Goal: Task Accomplishment & Management: Manage account settings

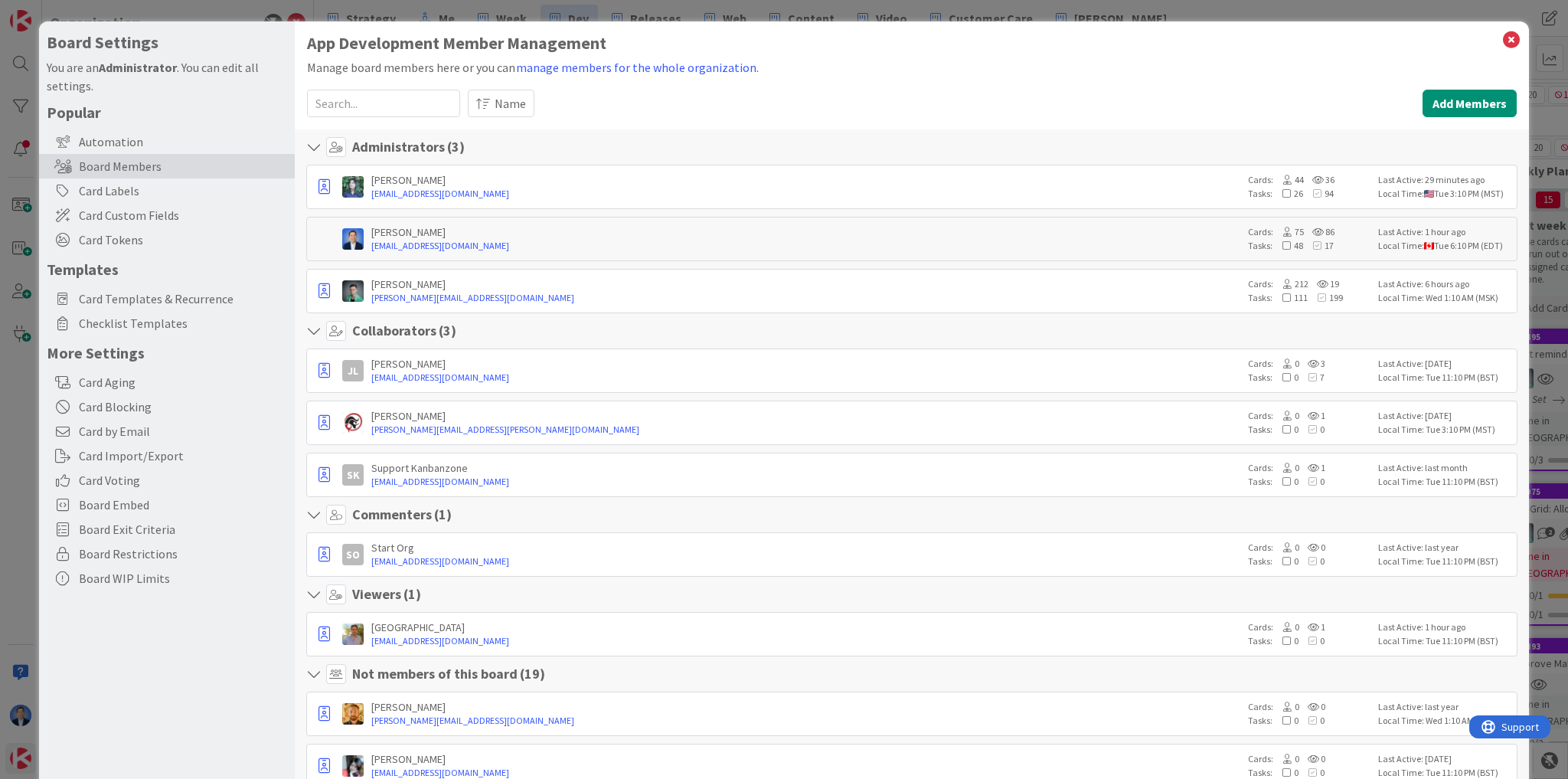
scroll to position [0, 1166]
click at [138, 193] on div "Card Labels" at bounding box center [167, 190] width 256 height 24
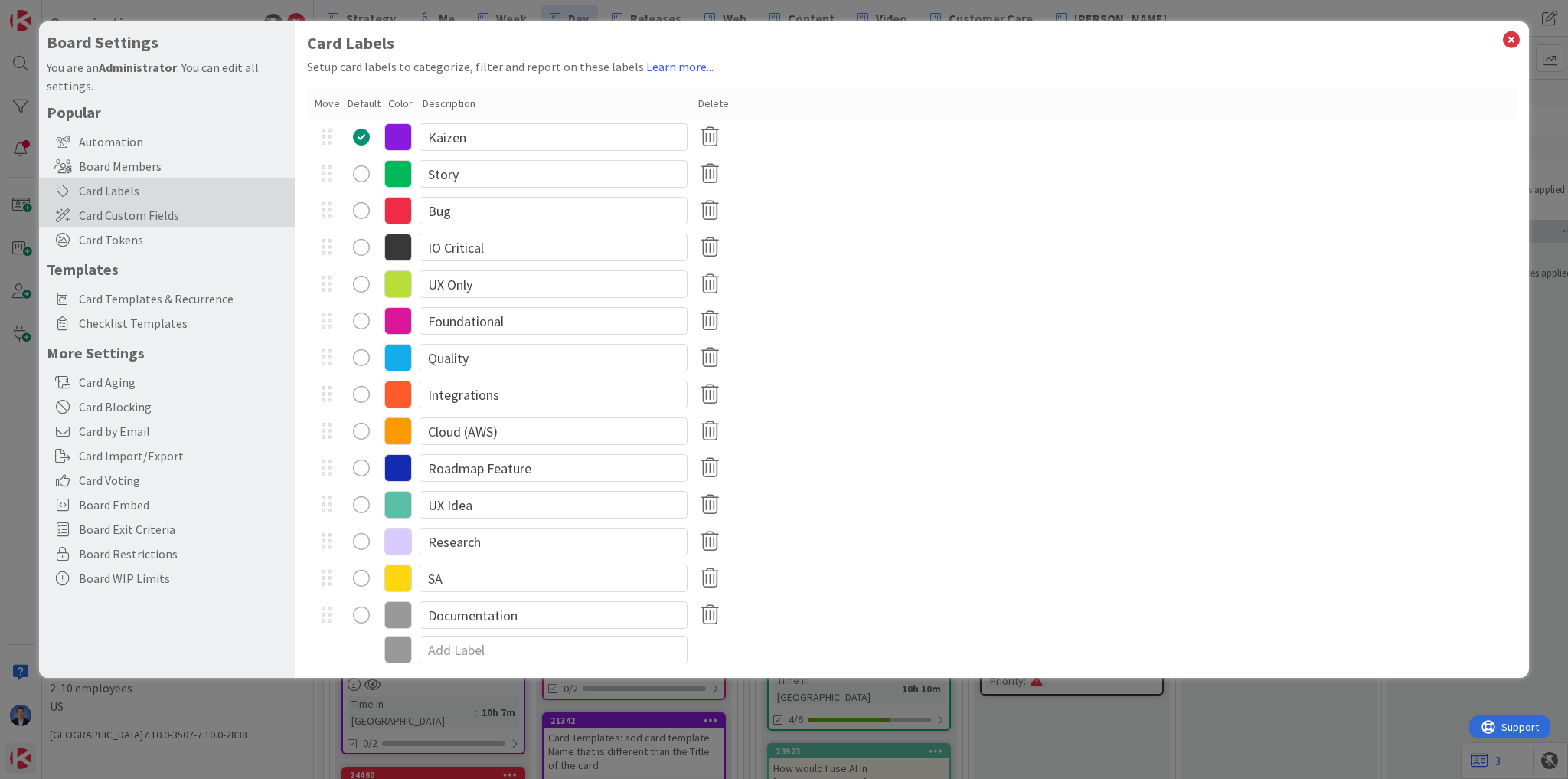
click at [138, 211] on span "Card Custom Fields" at bounding box center [183, 215] width 209 height 18
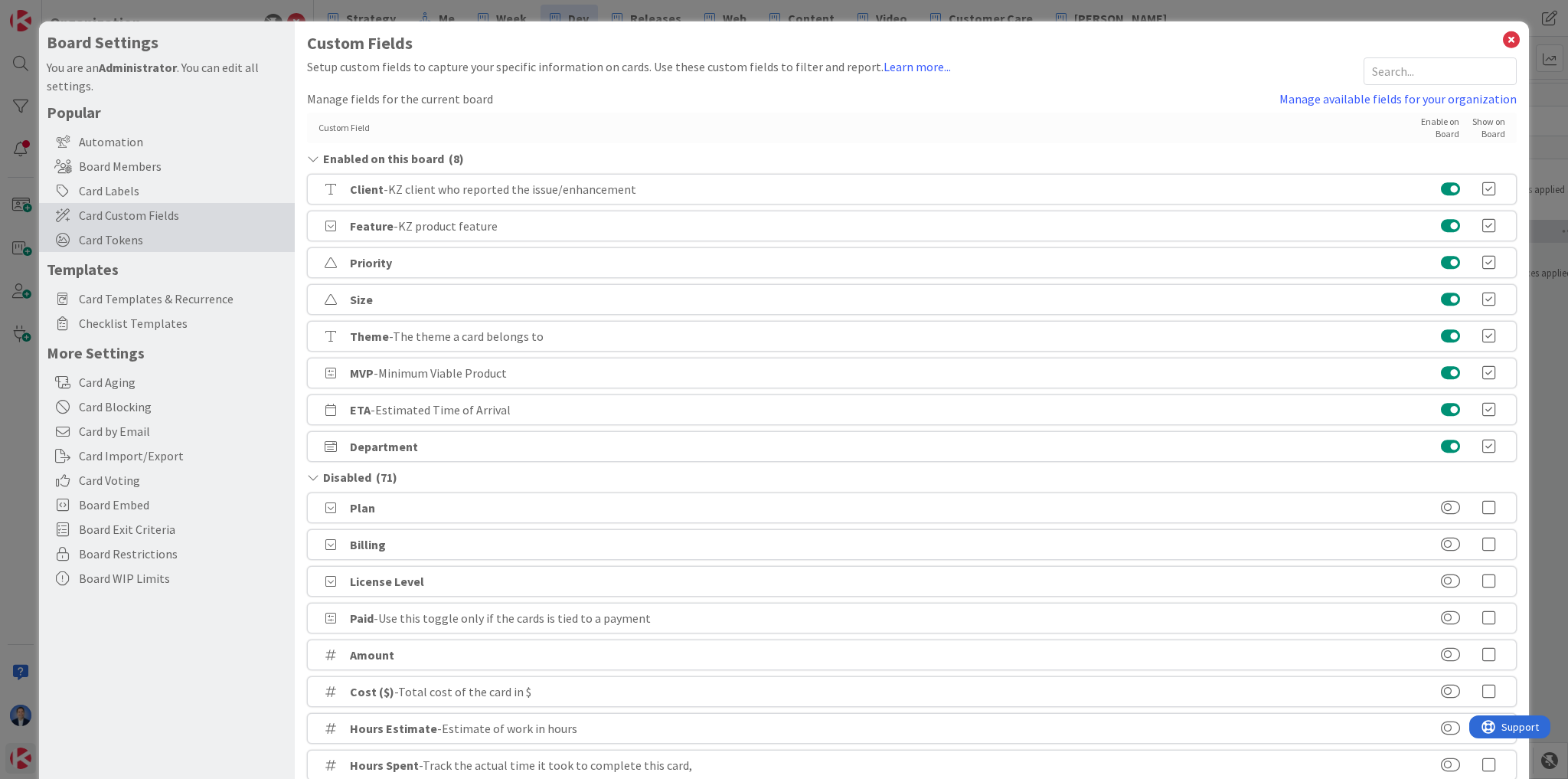
click at [141, 230] on div "Card Tokens" at bounding box center [167, 240] width 256 height 24
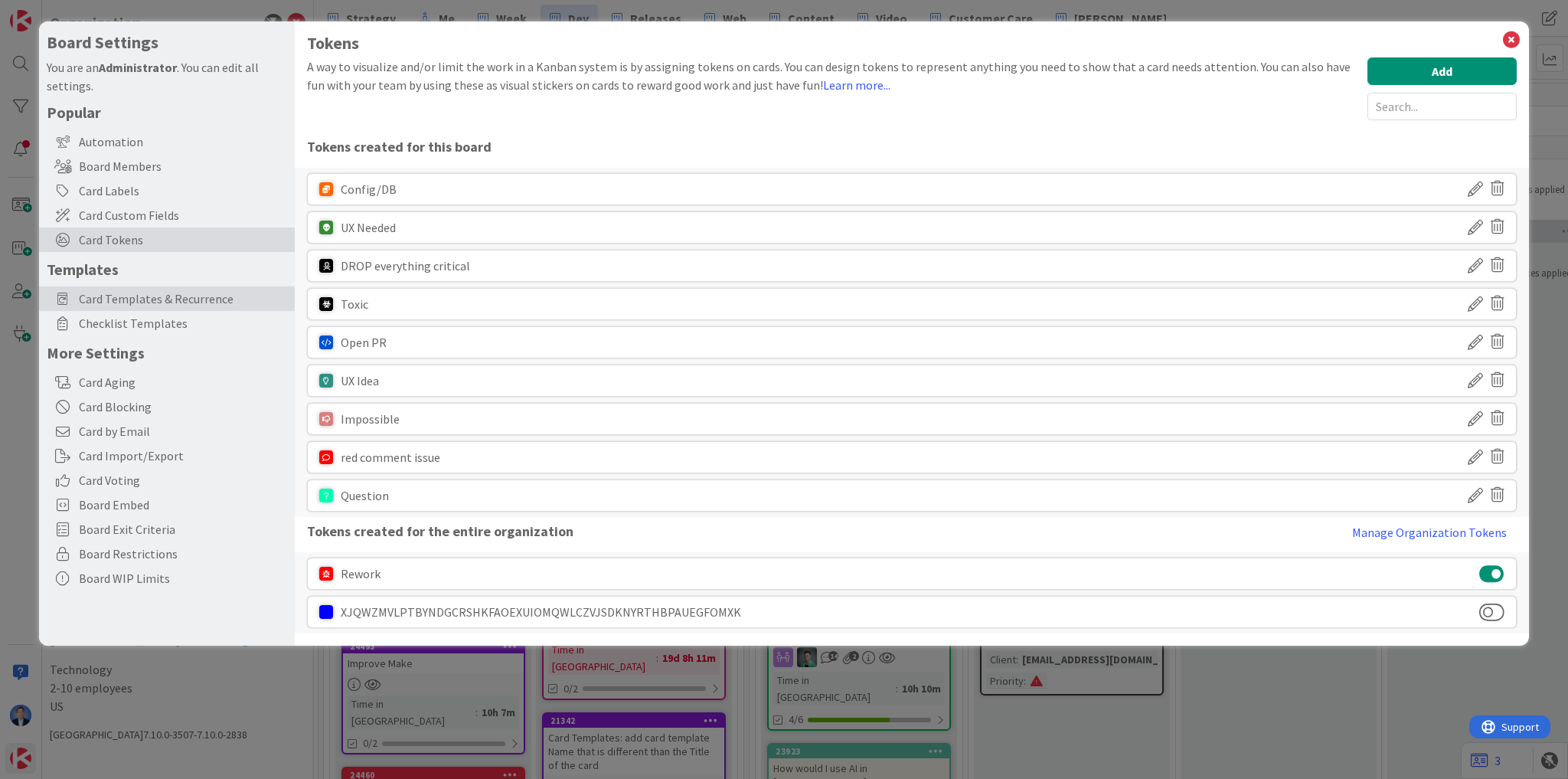
click at [139, 303] on span "Card Templates & Recurrence" at bounding box center [183, 298] width 209 height 18
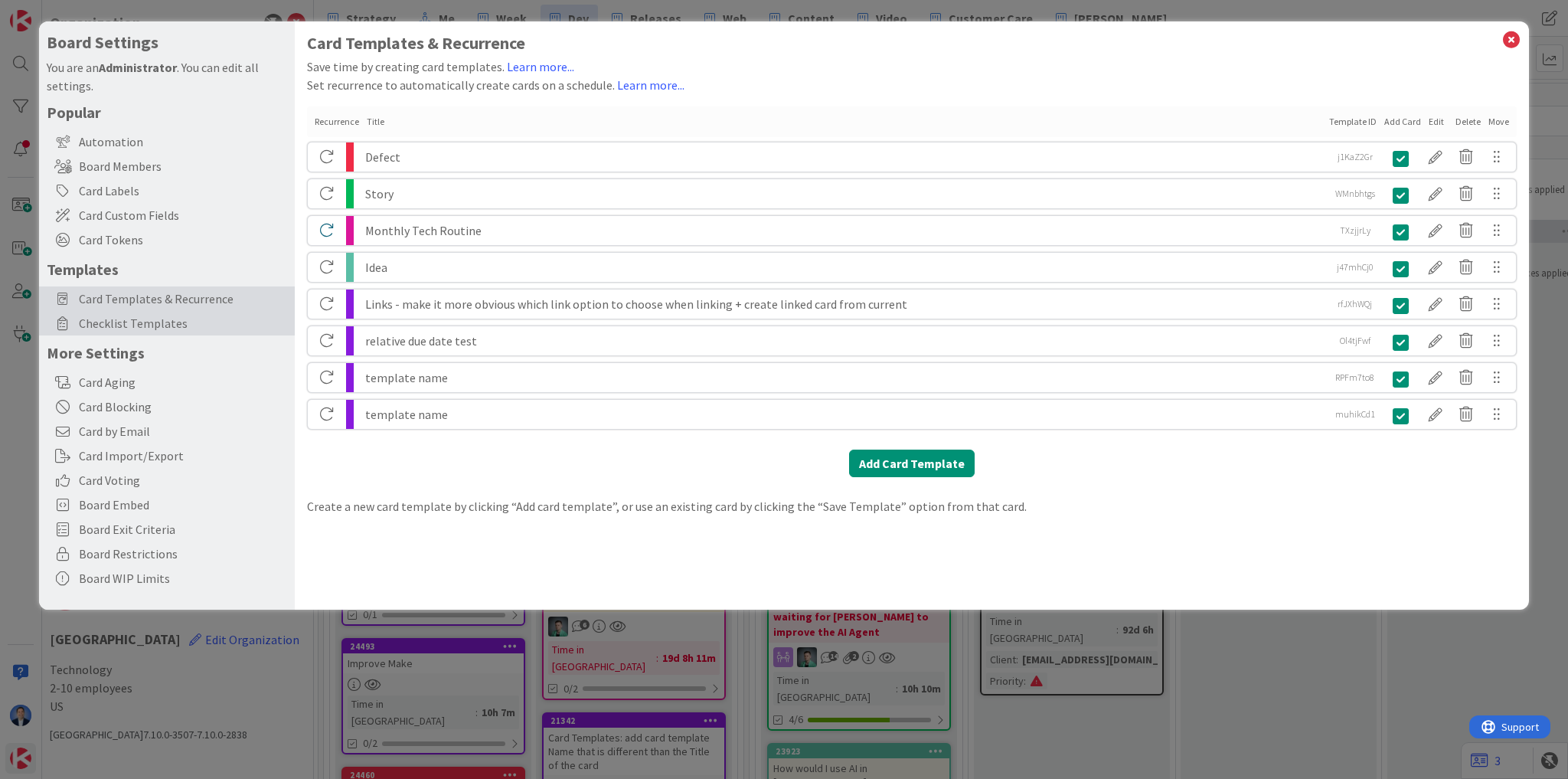
click at [146, 331] on span "Checklist Templates" at bounding box center [183, 323] width 209 height 18
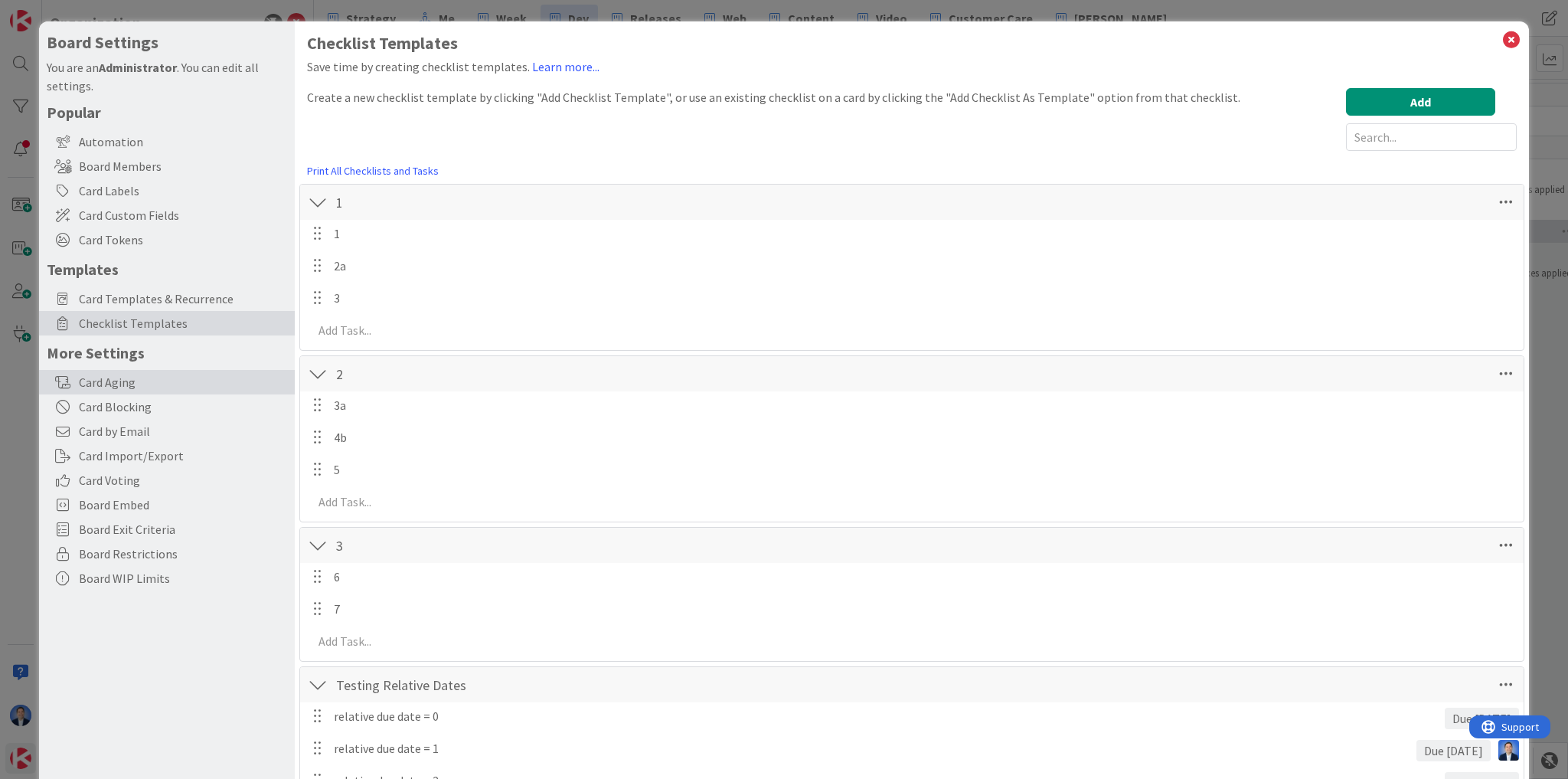
click at [113, 390] on div "Card Aging" at bounding box center [167, 383] width 256 height 24
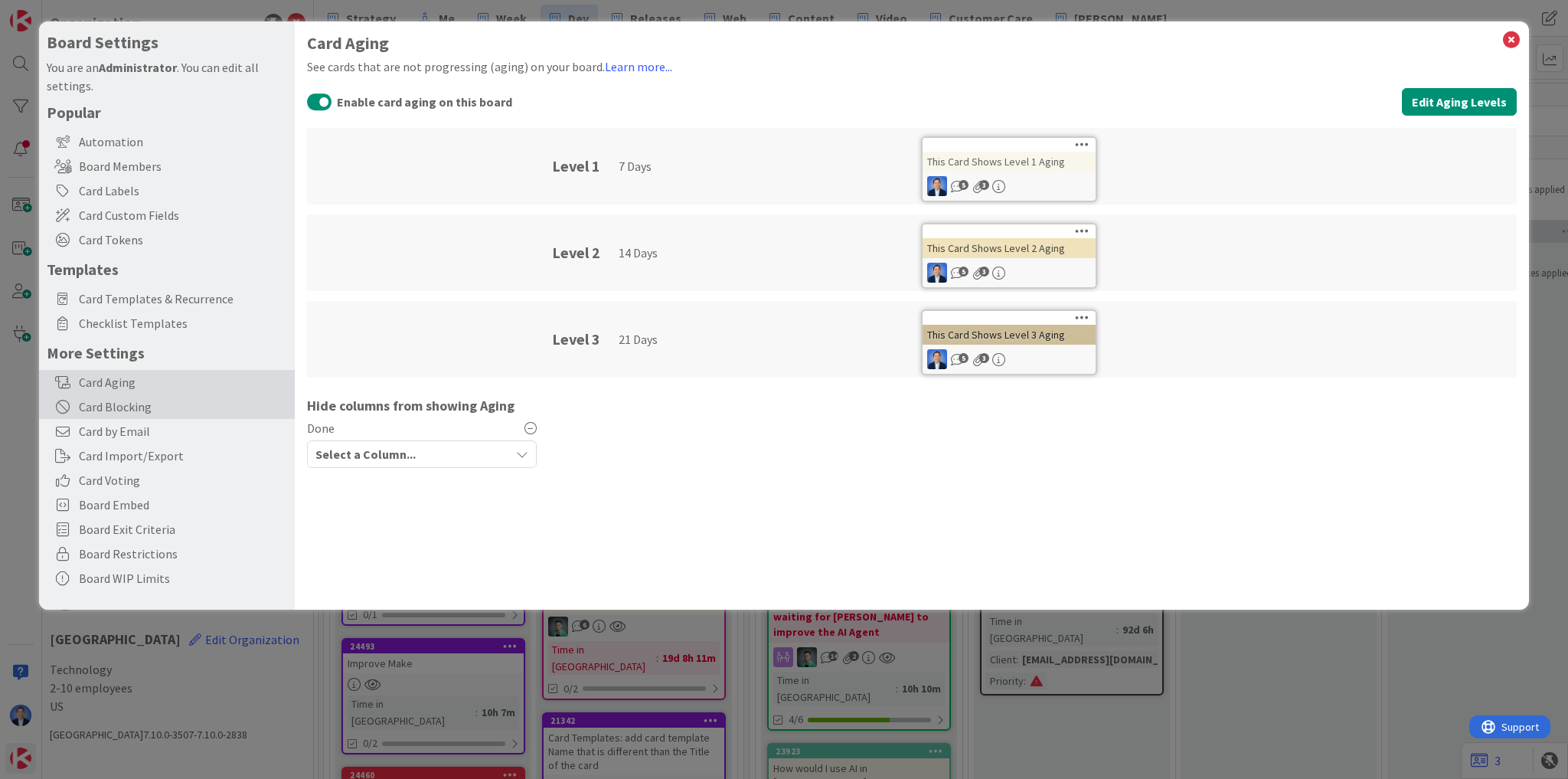
click at [119, 406] on div "Card Blocking" at bounding box center [167, 407] width 256 height 24
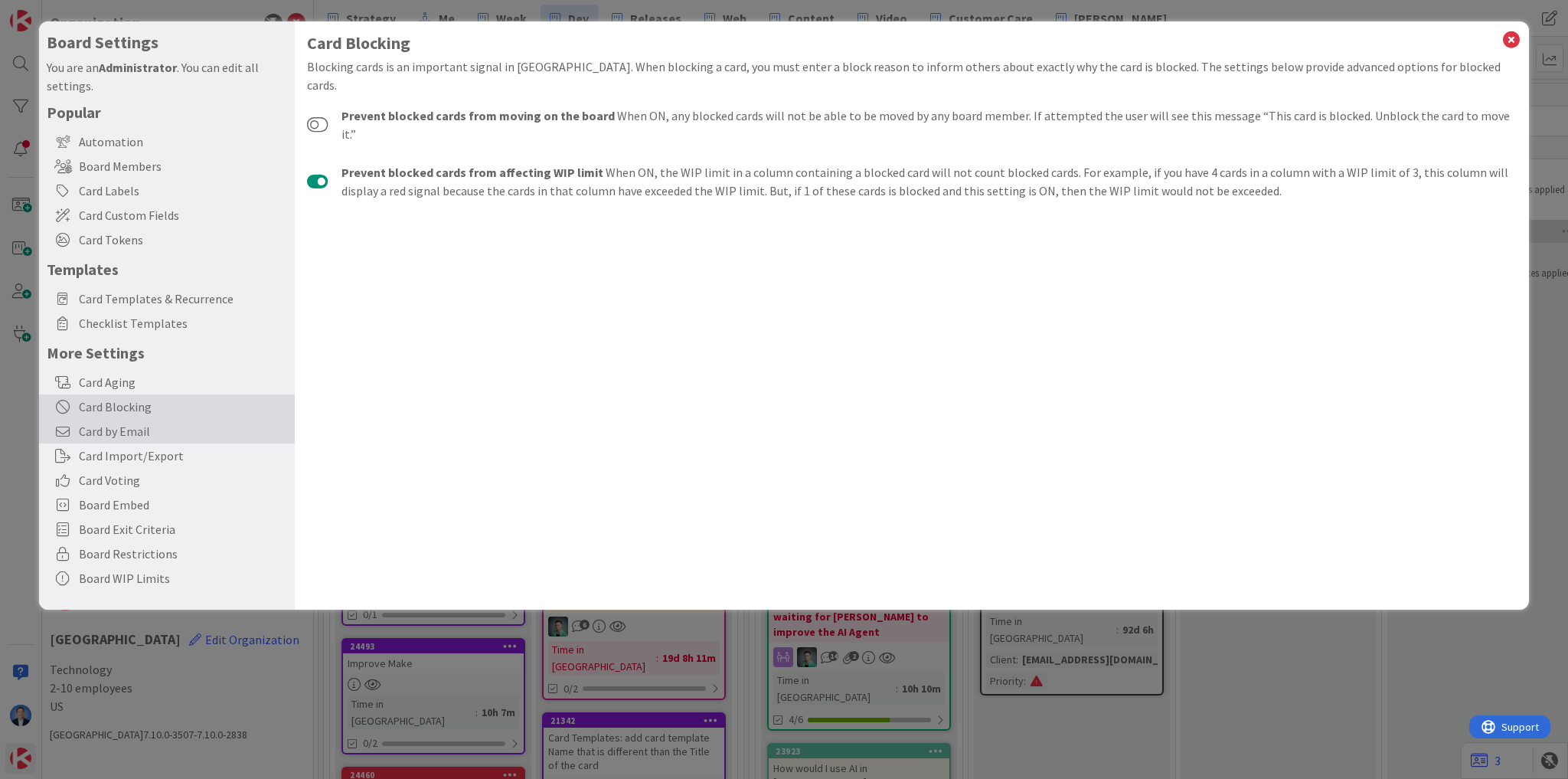
click at [123, 441] on div "Card by Email" at bounding box center [167, 431] width 256 height 24
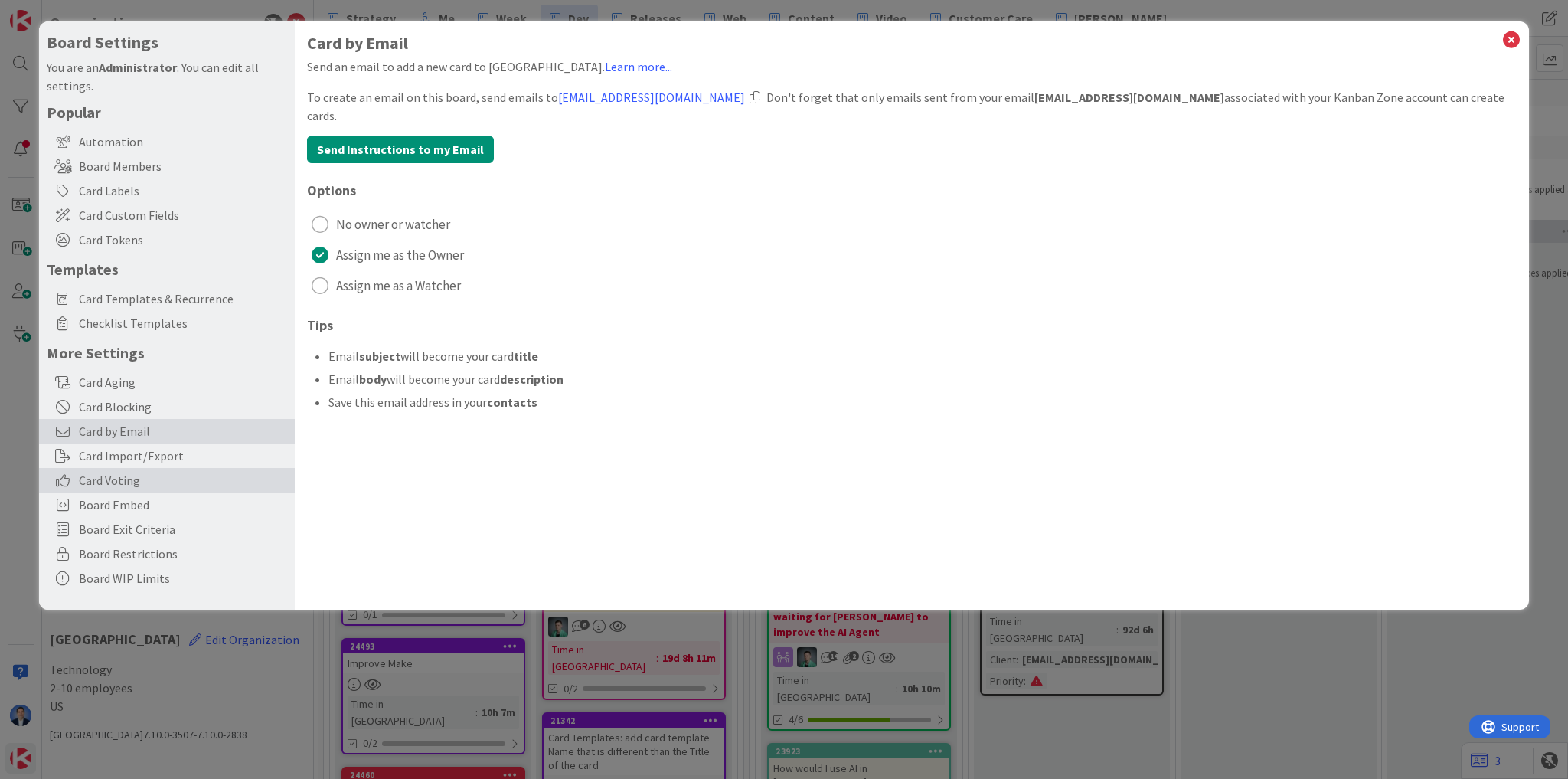
click at [126, 476] on span "Card Voting" at bounding box center [183, 480] width 209 height 18
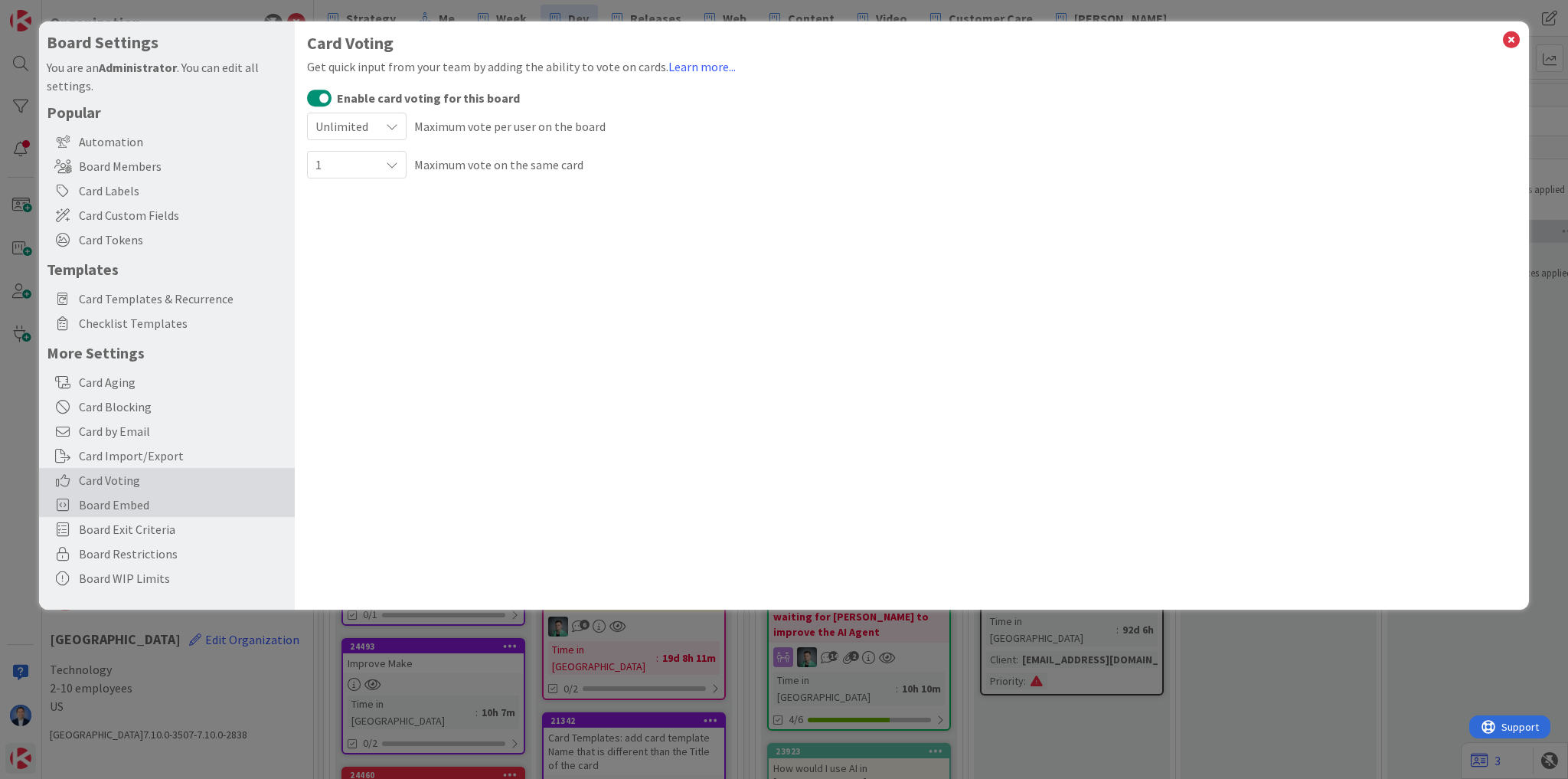
click at [136, 510] on span "Board Embed" at bounding box center [183, 504] width 209 height 18
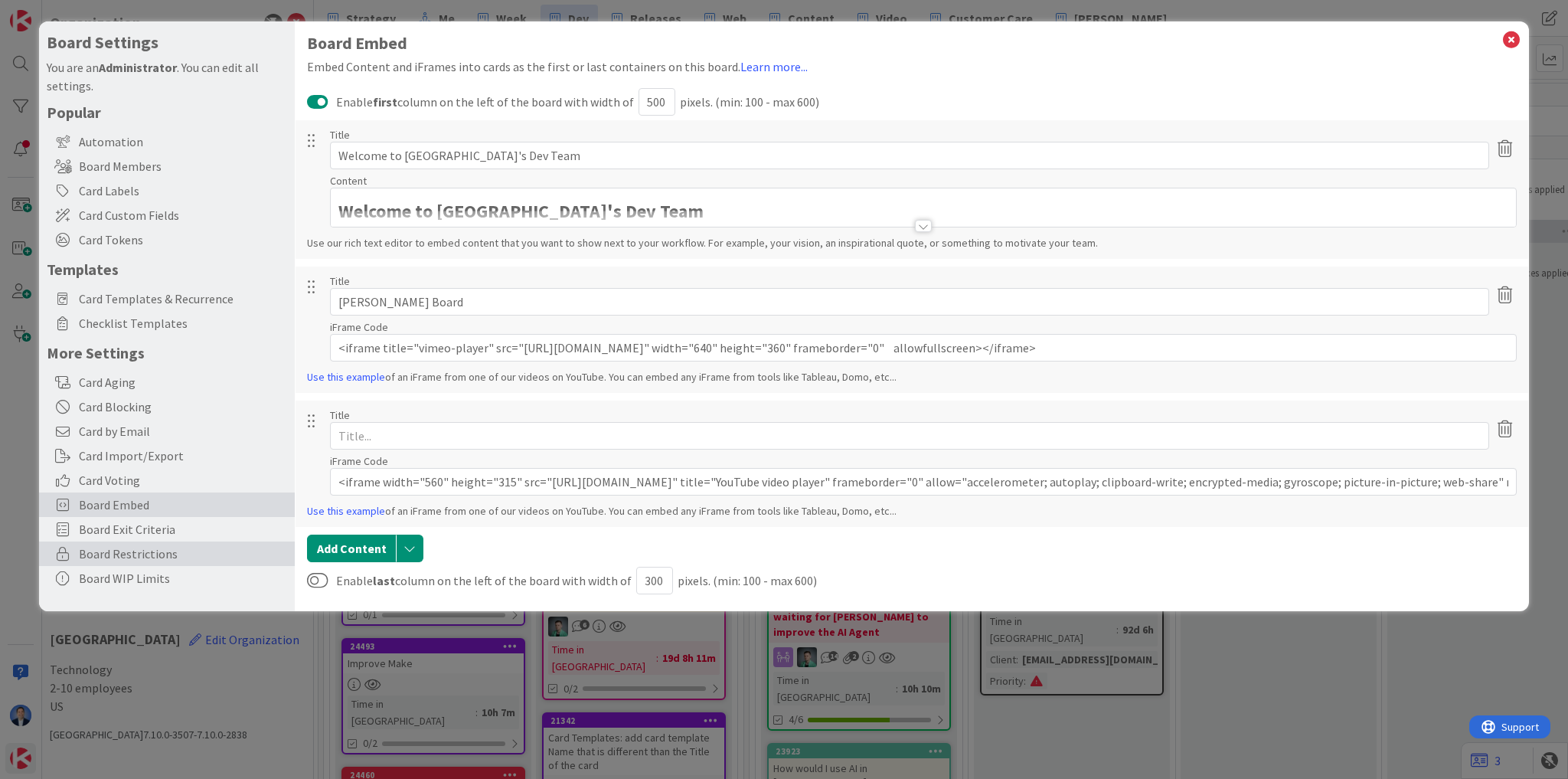
click at [137, 547] on span "Board Restrictions" at bounding box center [183, 553] width 209 height 18
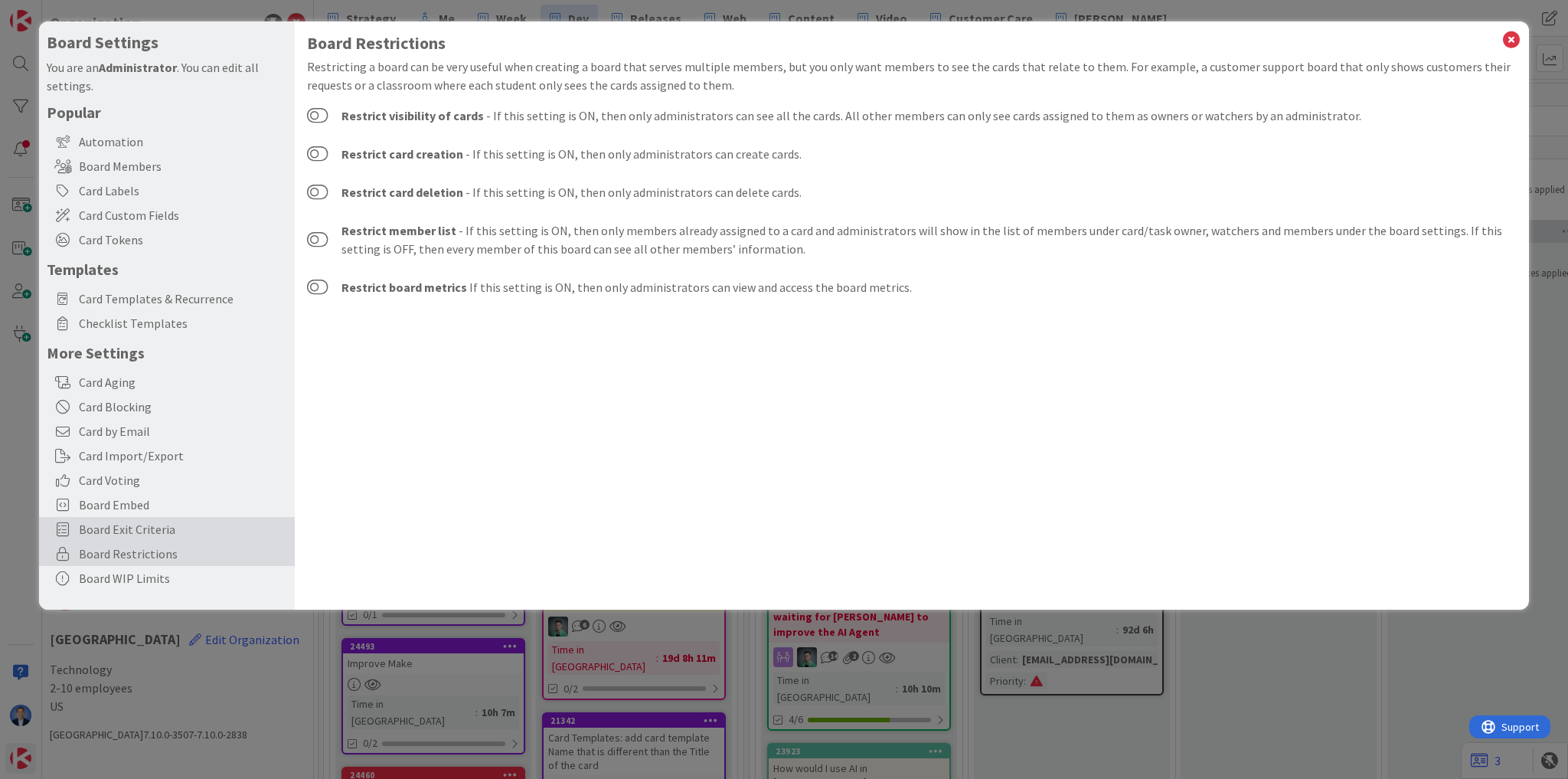
click at [147, 524] on span "Board Exit Criteria" at bounding box center [183, 529] width 209 height 18
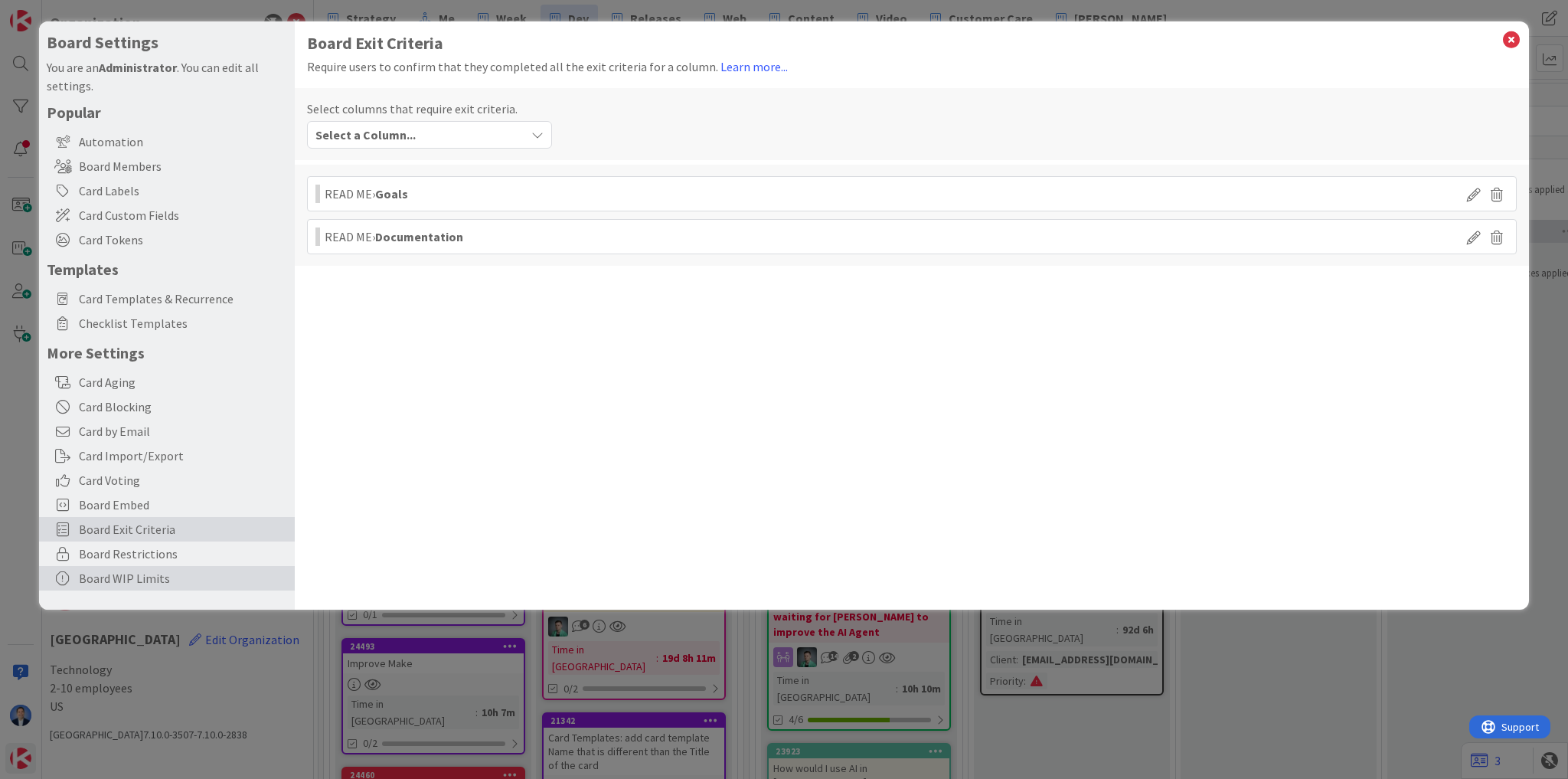
click at [141, 576] on div "Board WIP Limits" at bounding box center [167, 578] width 256 height 24
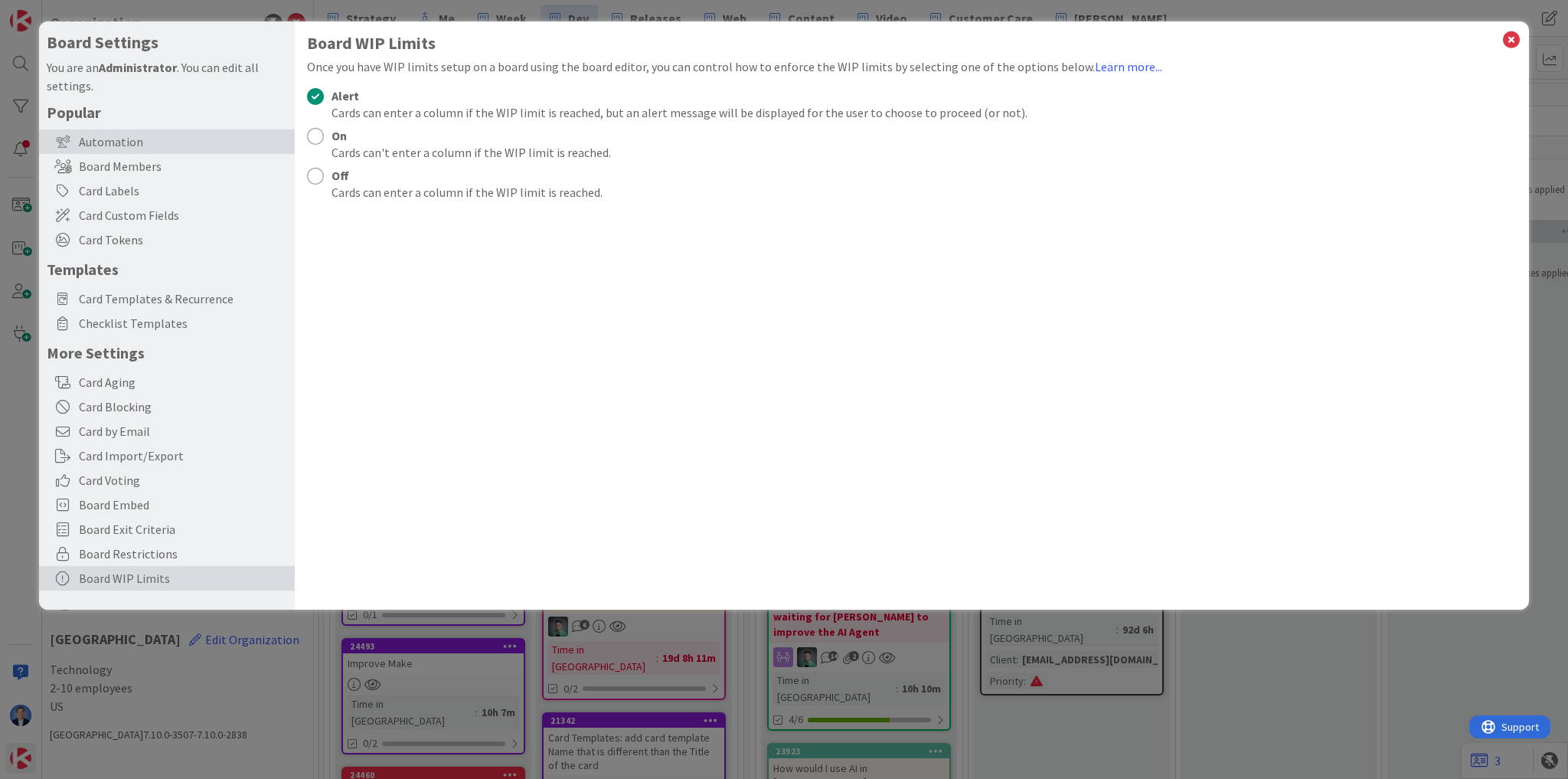
click at [132, 130] on div "Automation" at bounding box center [167, 142] width 256 height 24
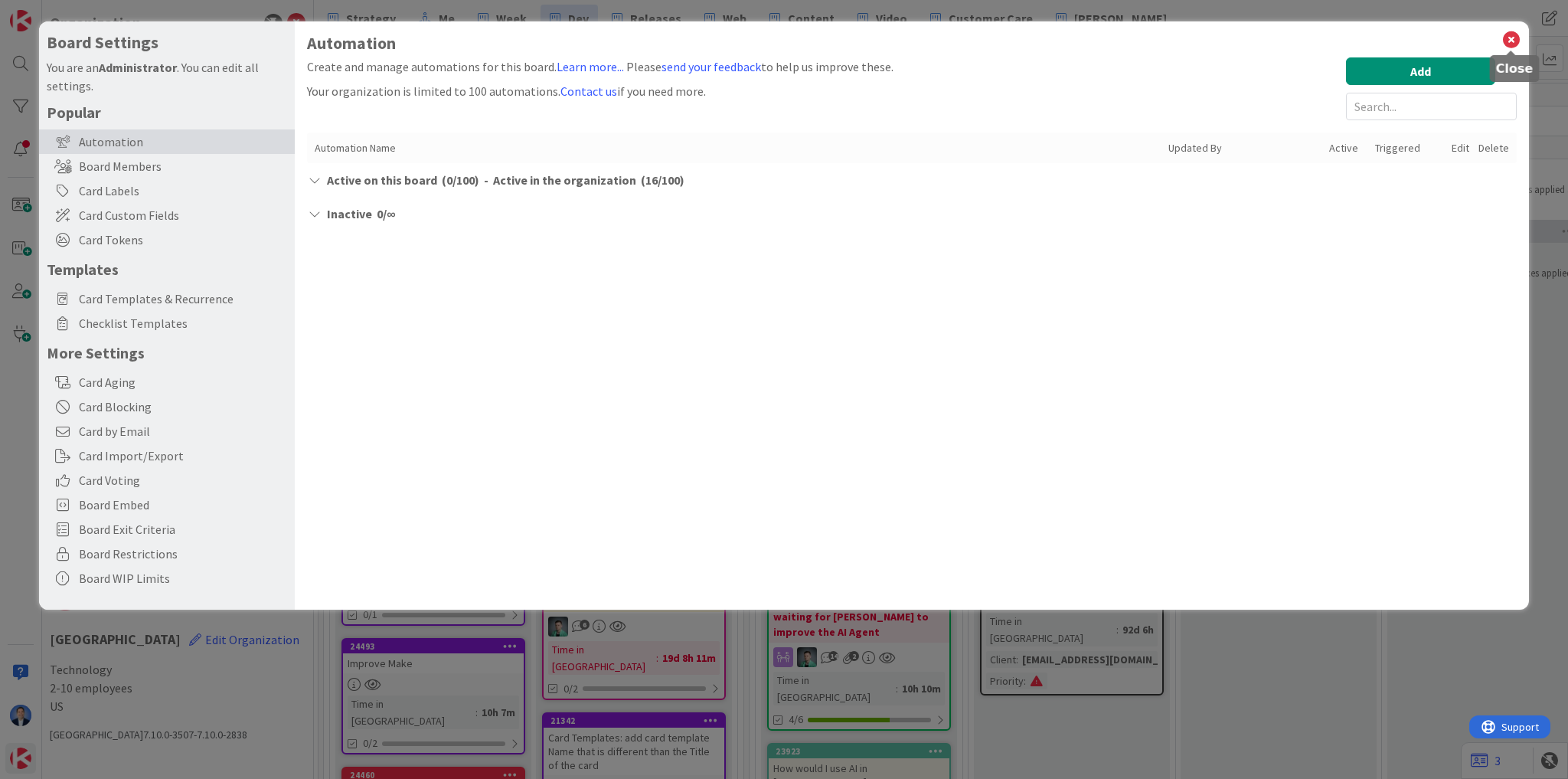
click at [1509, 38] on icon at bounding box center [1512, 39] width 20 height 22
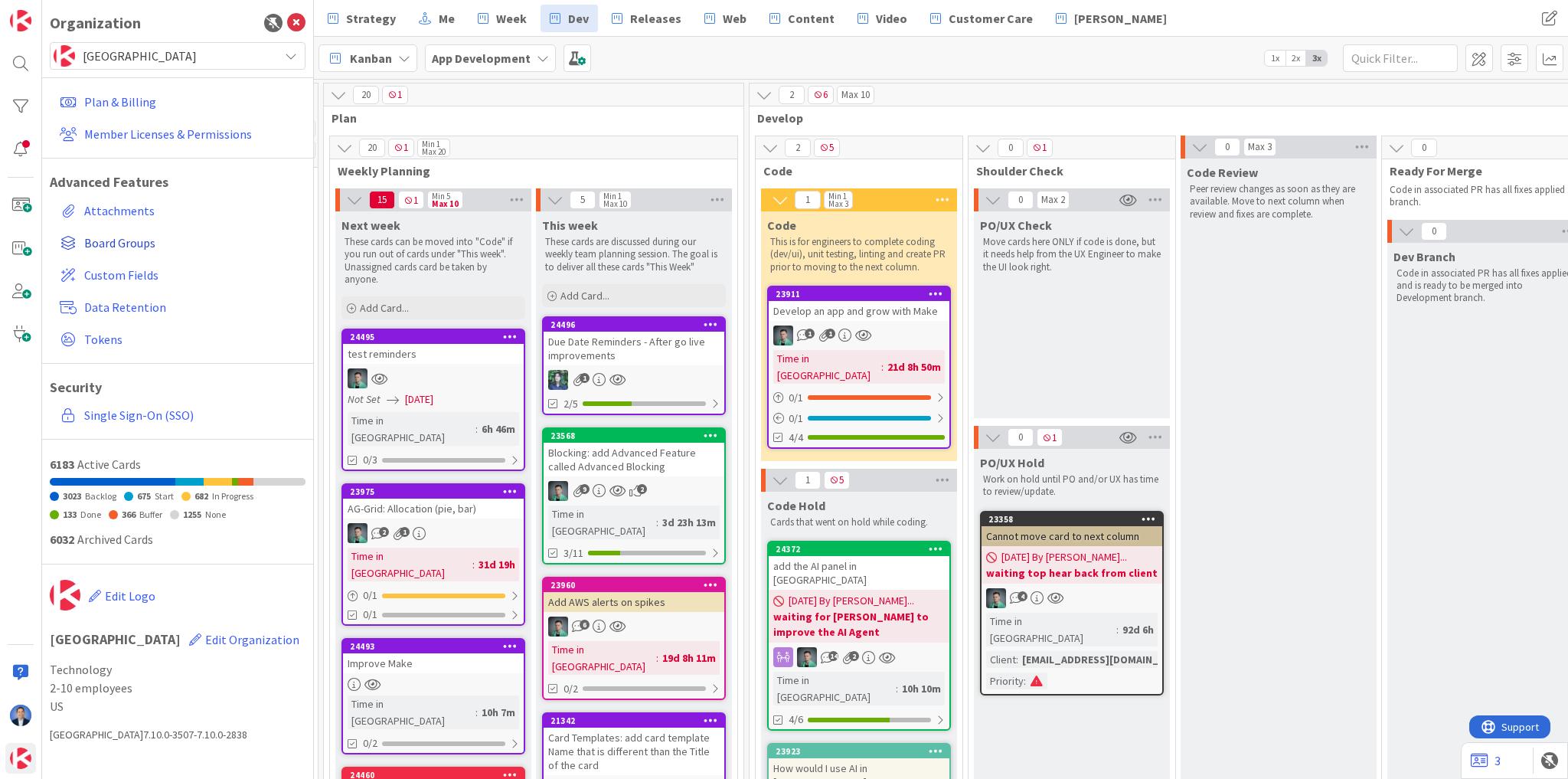
click at [138, 242] on span "Board Groups" at bounding box center [192, 243] width 216 height 18
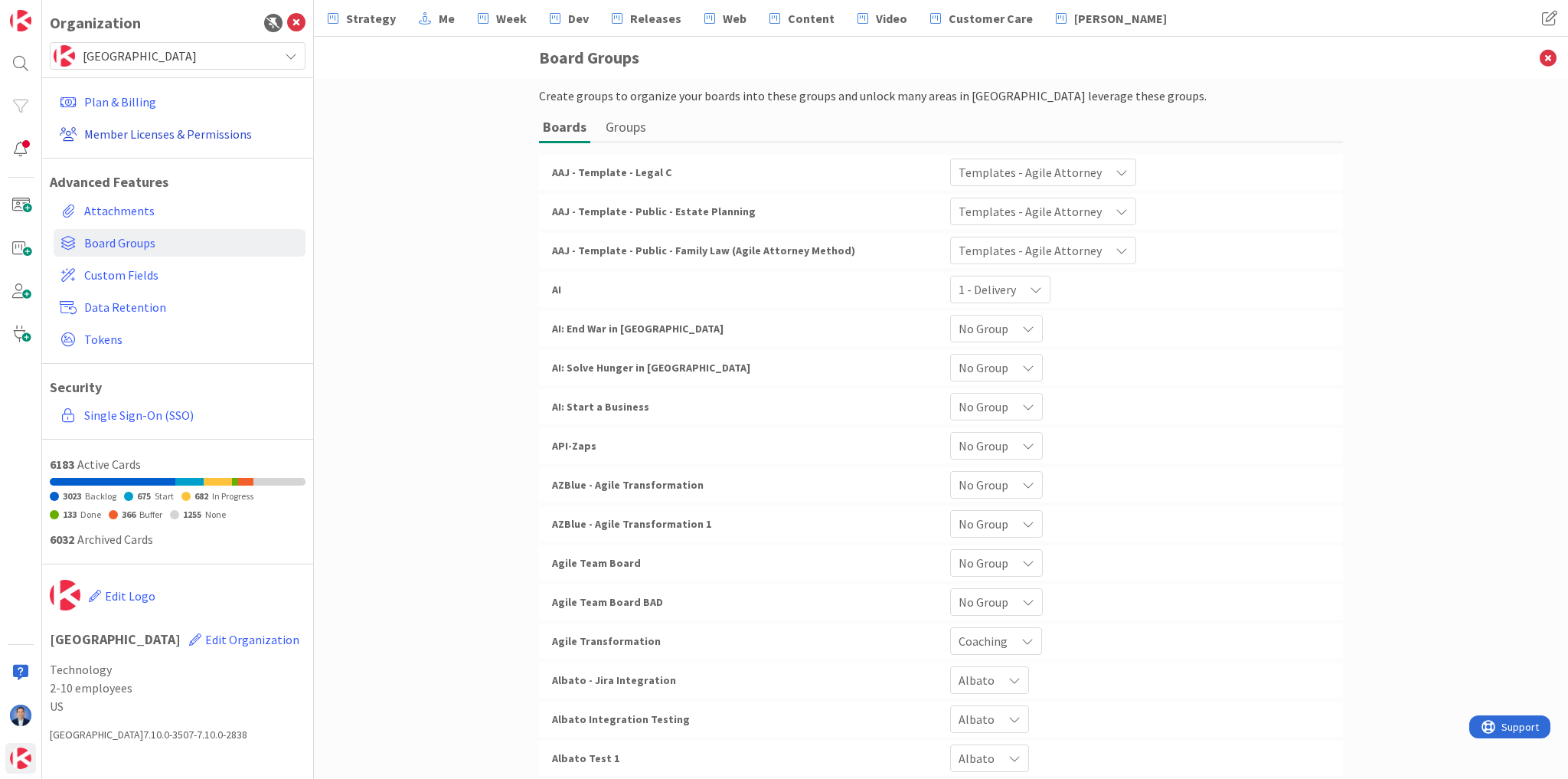
click at [113, 133] on link "Member Licenses & Permissions" at bounding box center [180, 134] width 252 height 28
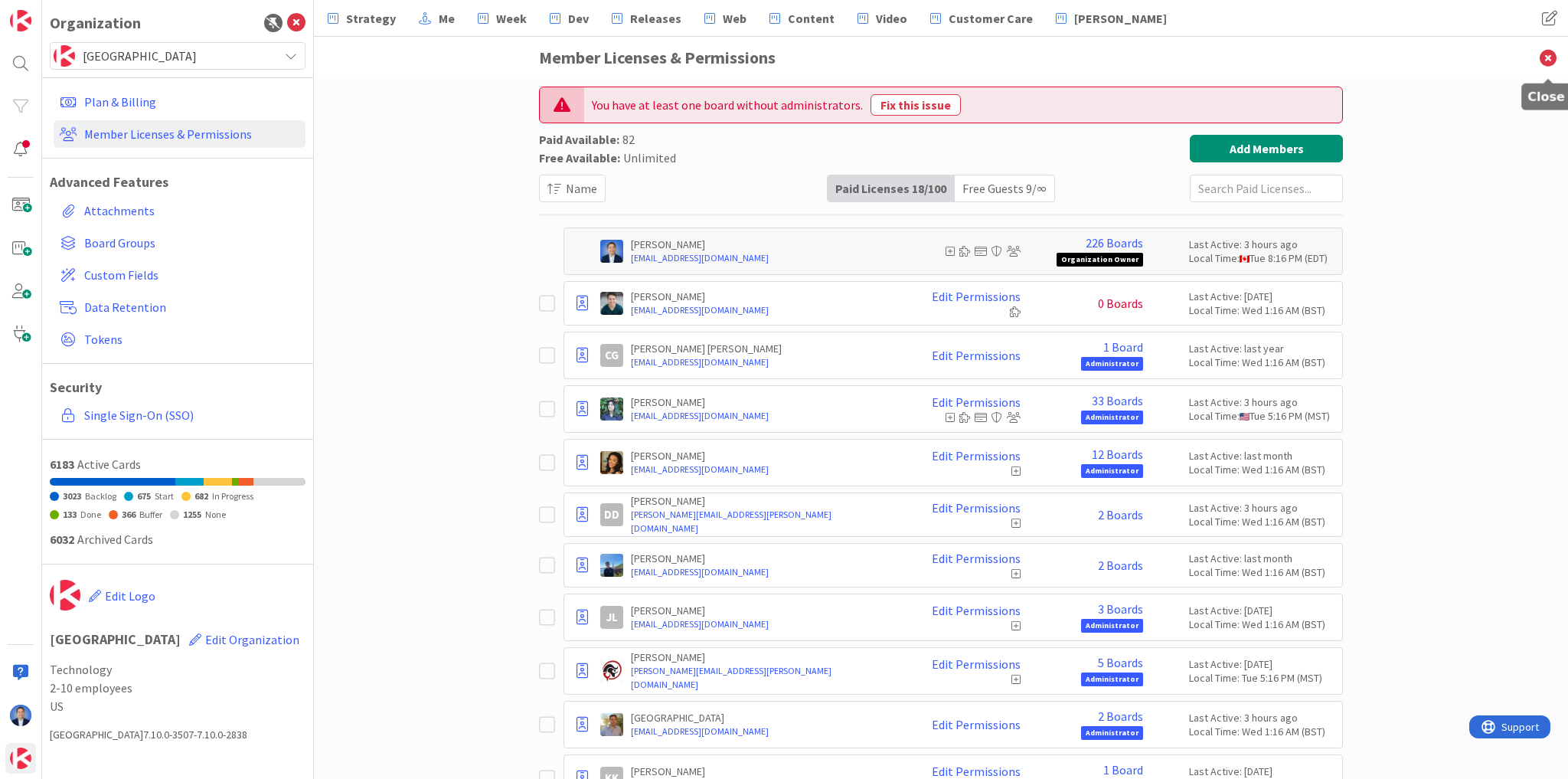
click at [1553, 60] on icon at bounding box center [1548, 57] width 40 height 42
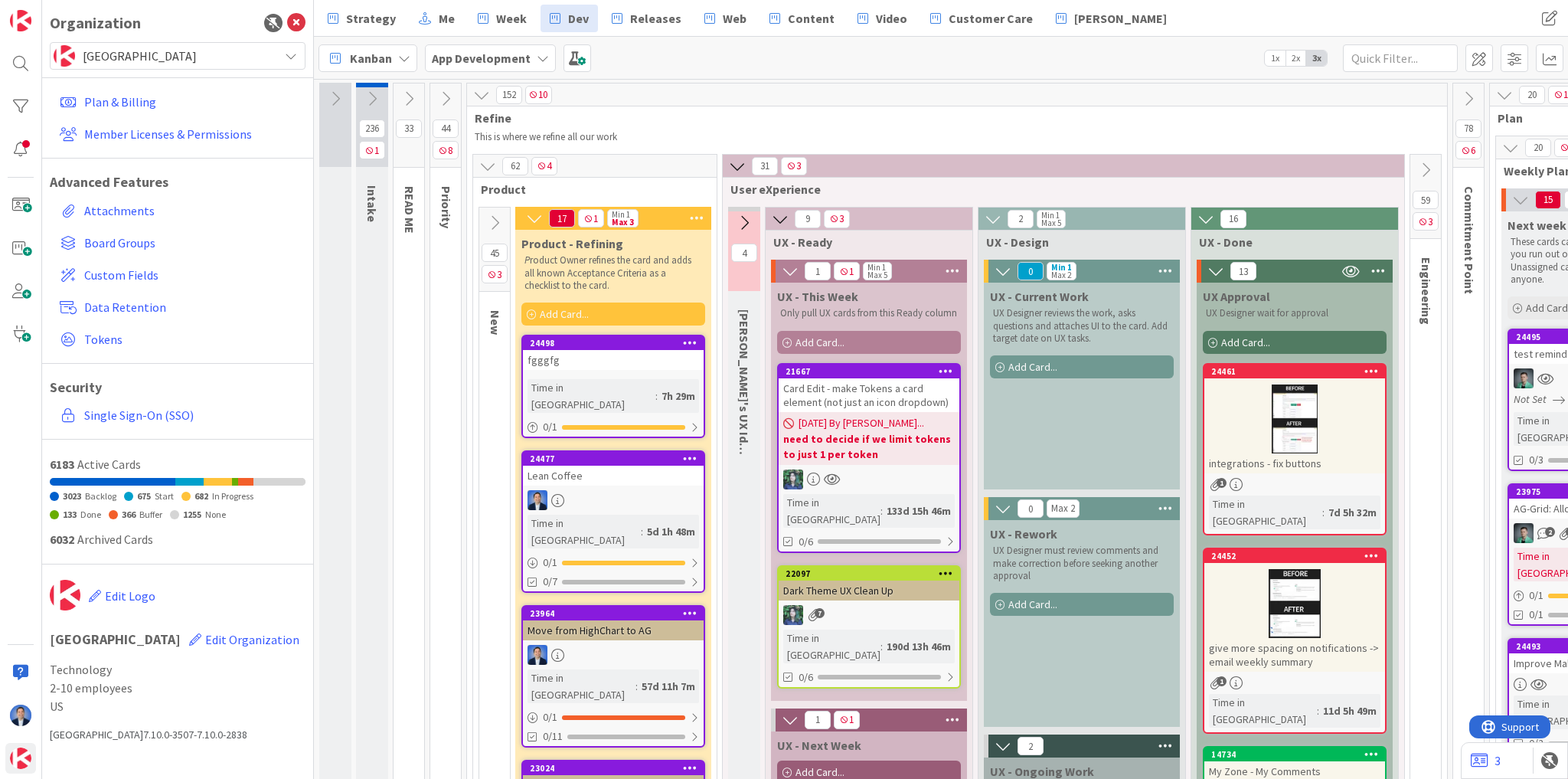
click at [836, 397] on div "Card Edit - make Tokens a card element (not just an icon dropdown)" at bounding box center [869, 395] width 181 height 34
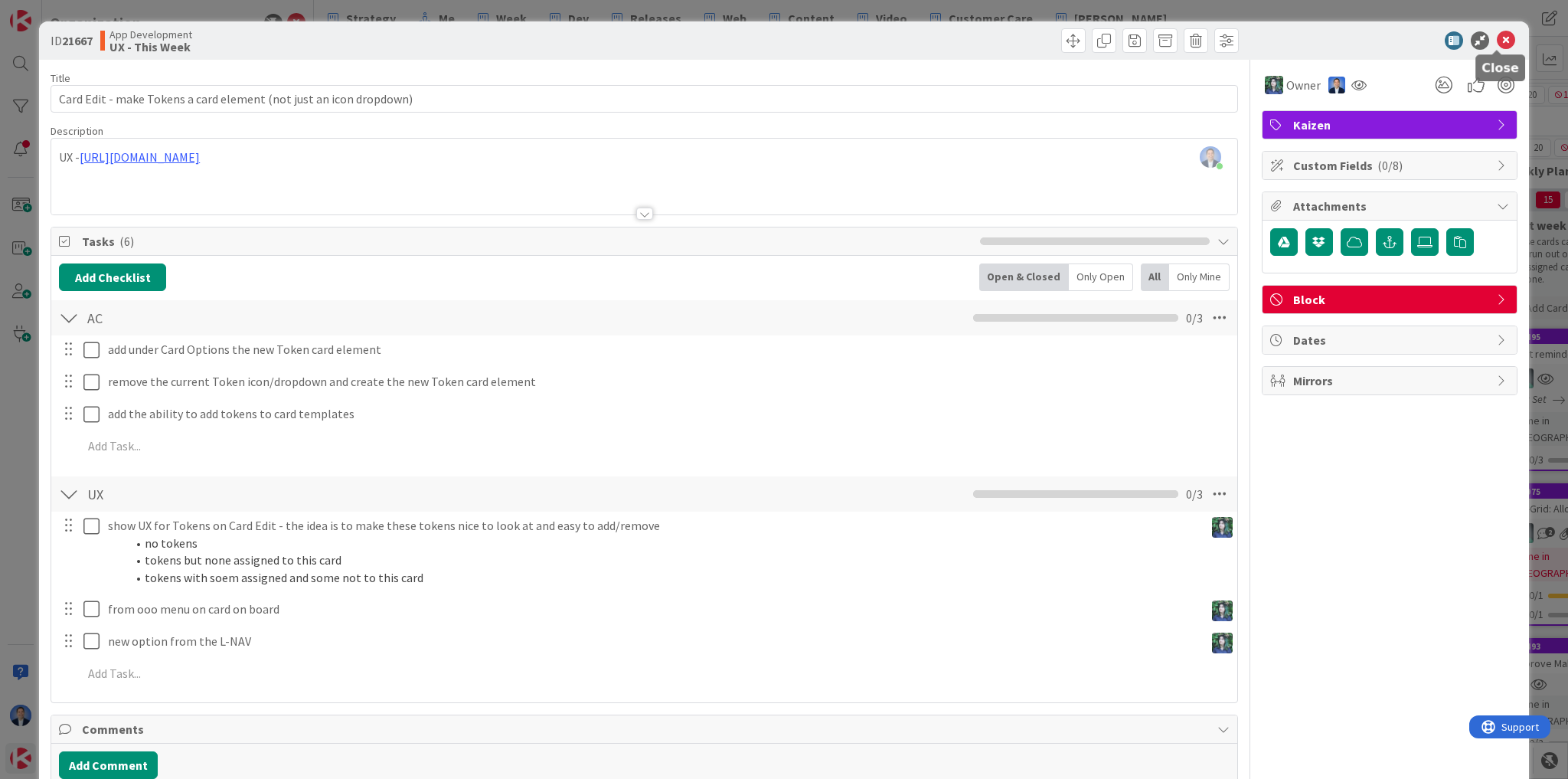
click at [1497, 41] on icon at bounding box center [1505, 40] width 18 height 18
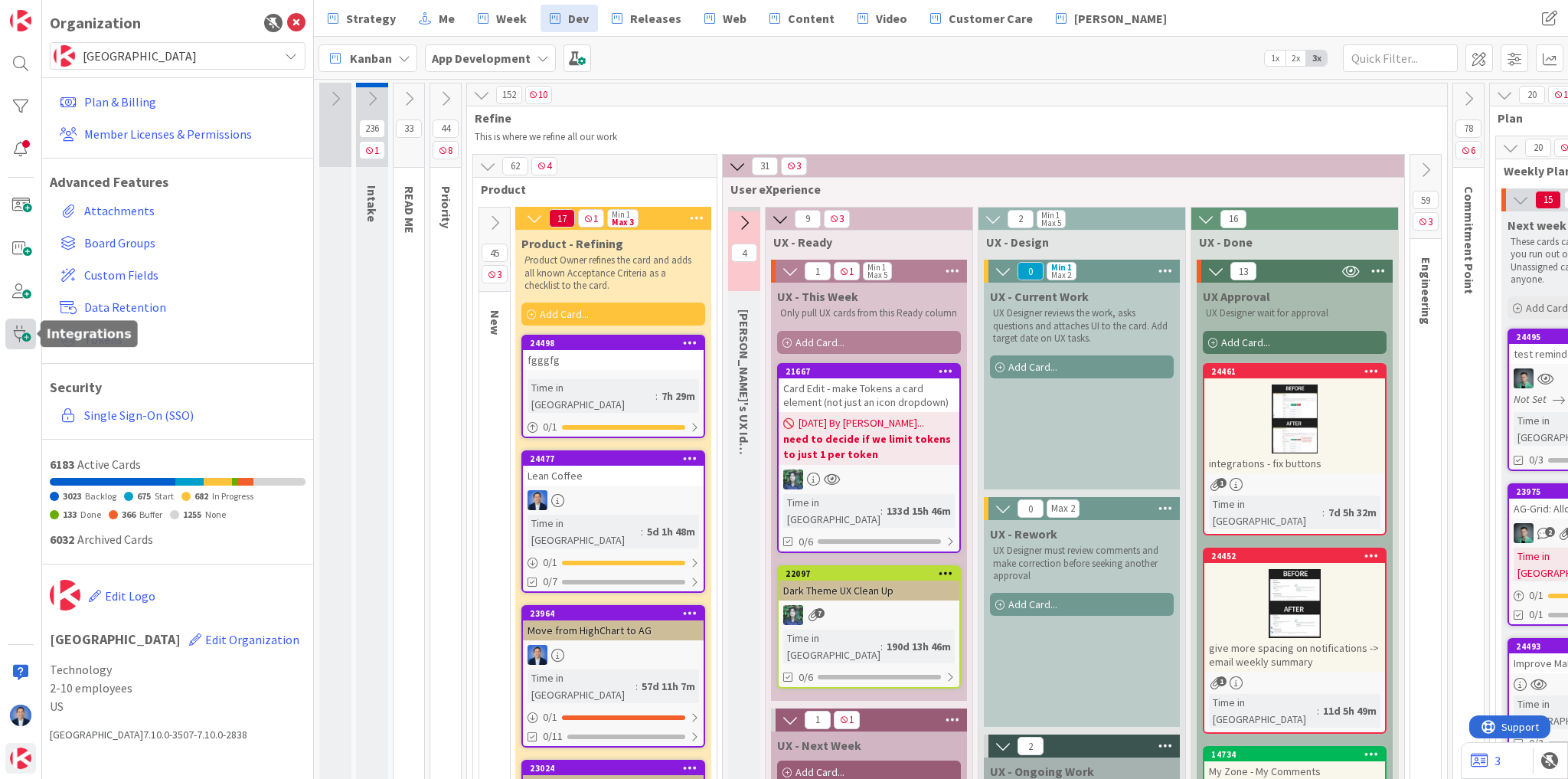
click at [17, 336] on span at bounding box center [20, 333] width 30 height 30
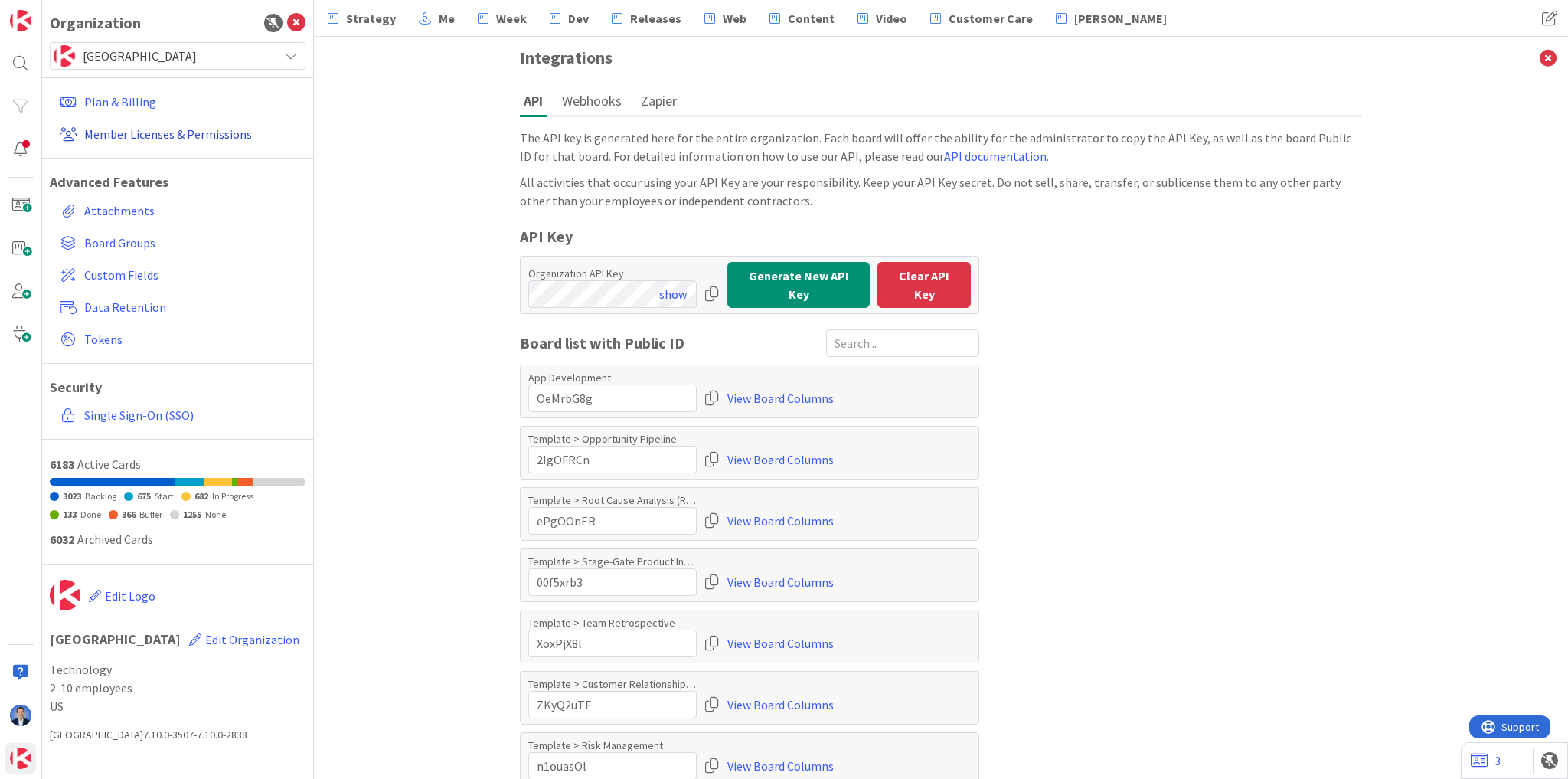
click at [136, 132] on link "Member Licenses & Permissions" at bounding box center [180, 134] width 252 height 28
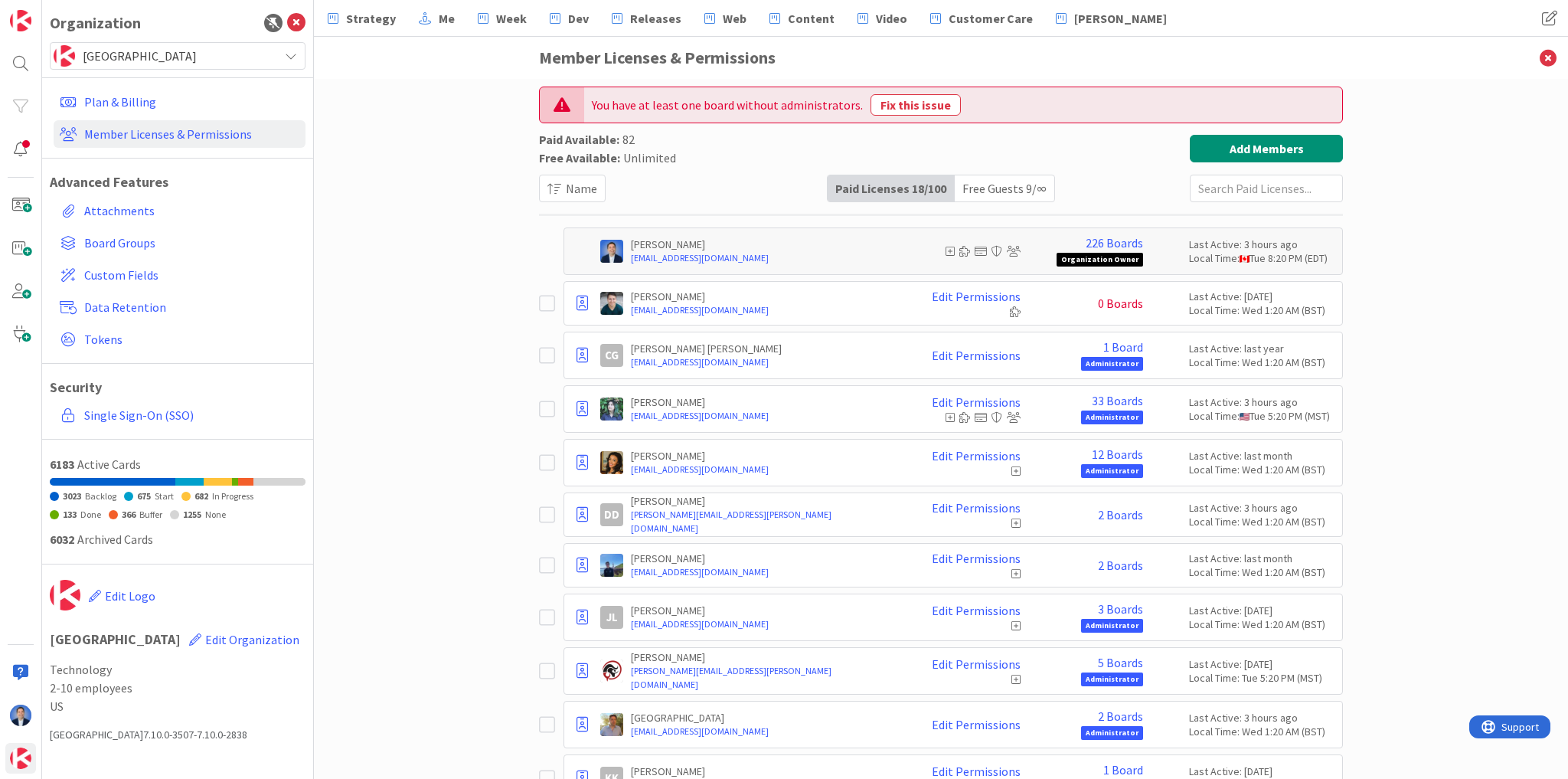
click at [541, 303] on icon at bounding box center [547, 303] width 17 height 18
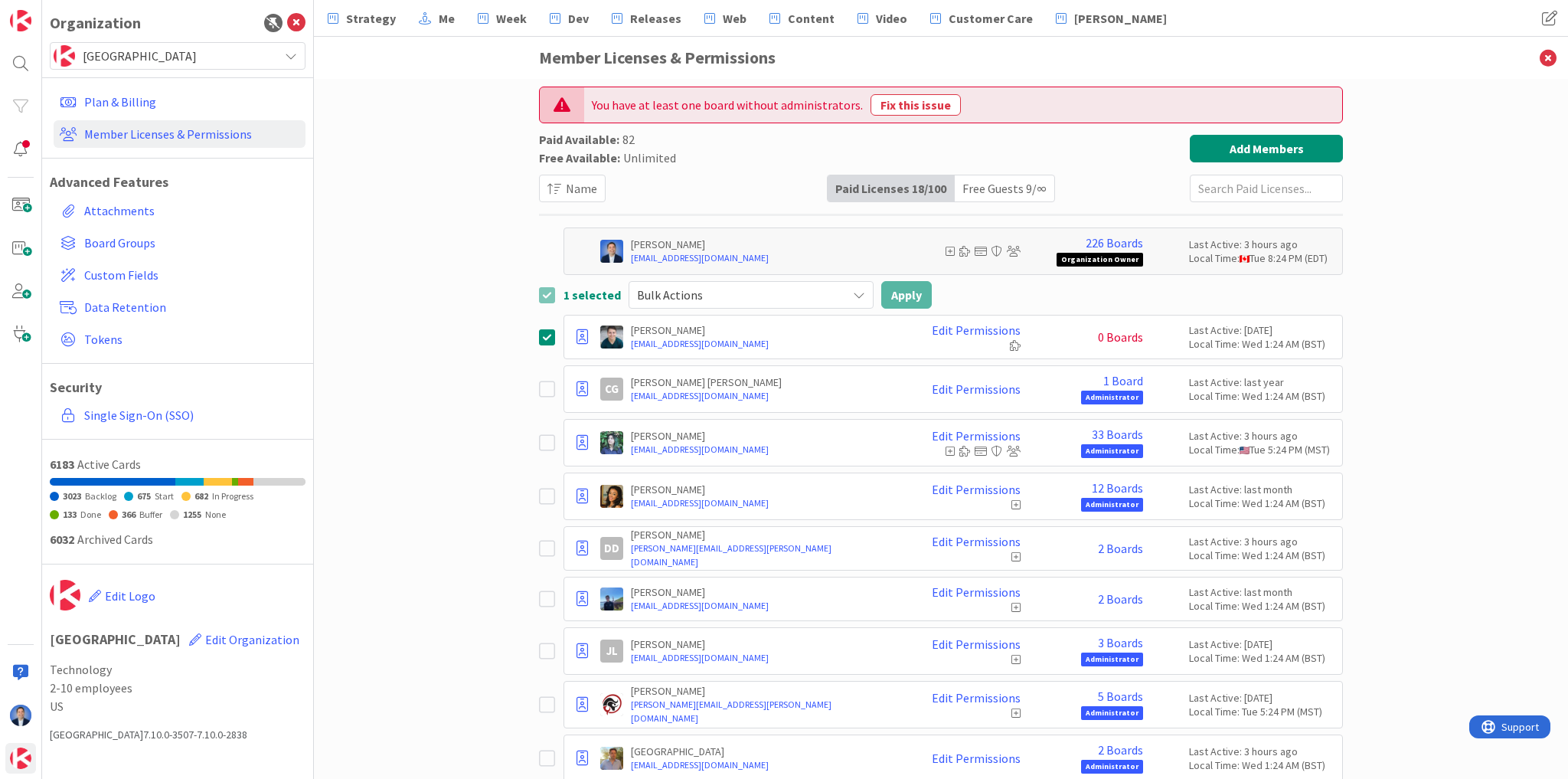
click at [762, 293] on span "Bulk Actions" at bounding box center [738, 295] width 203 height 22
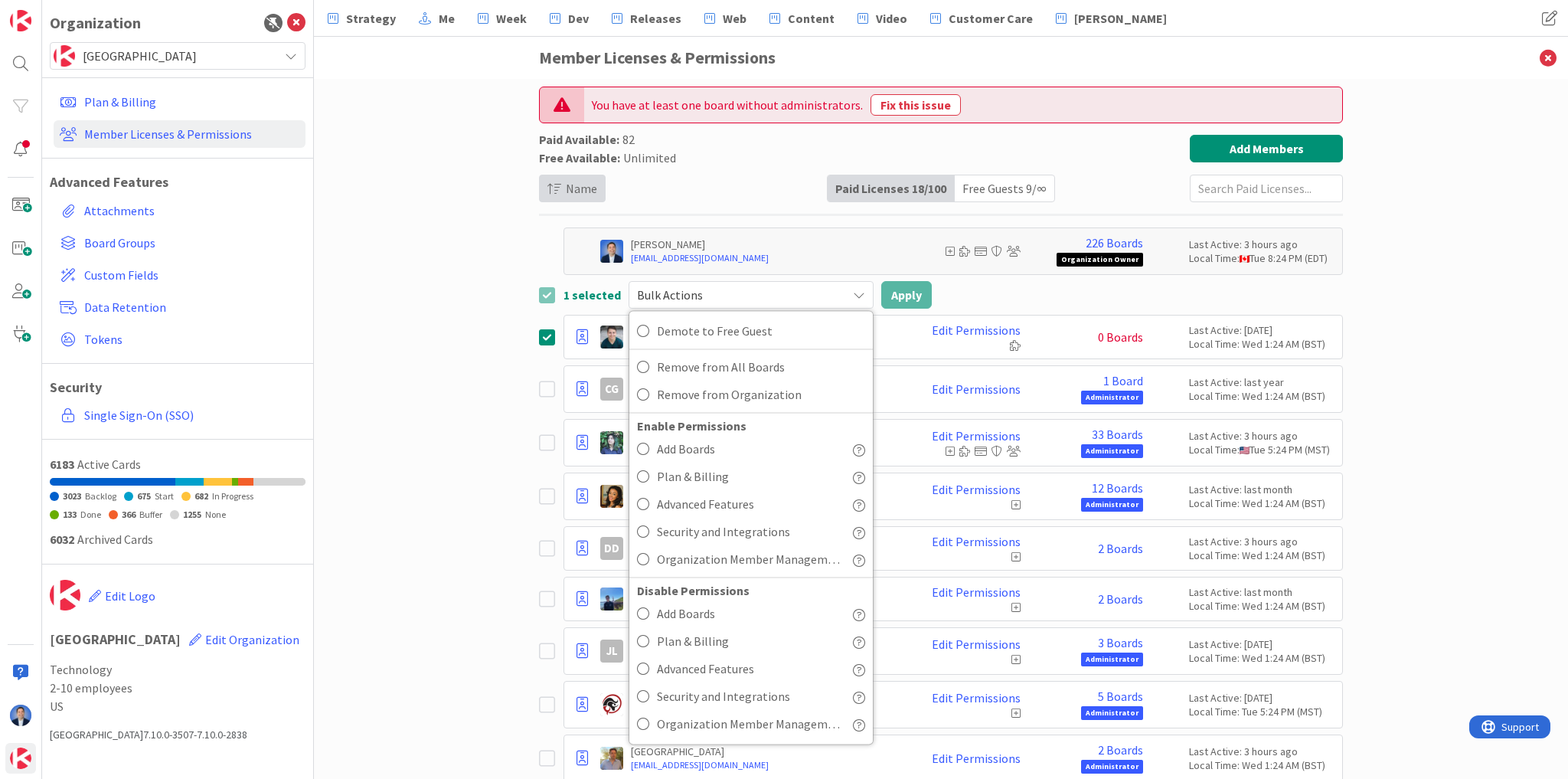
click at [566, 189] on span "Name" at bounding box center [581, 188] width 31 height 18
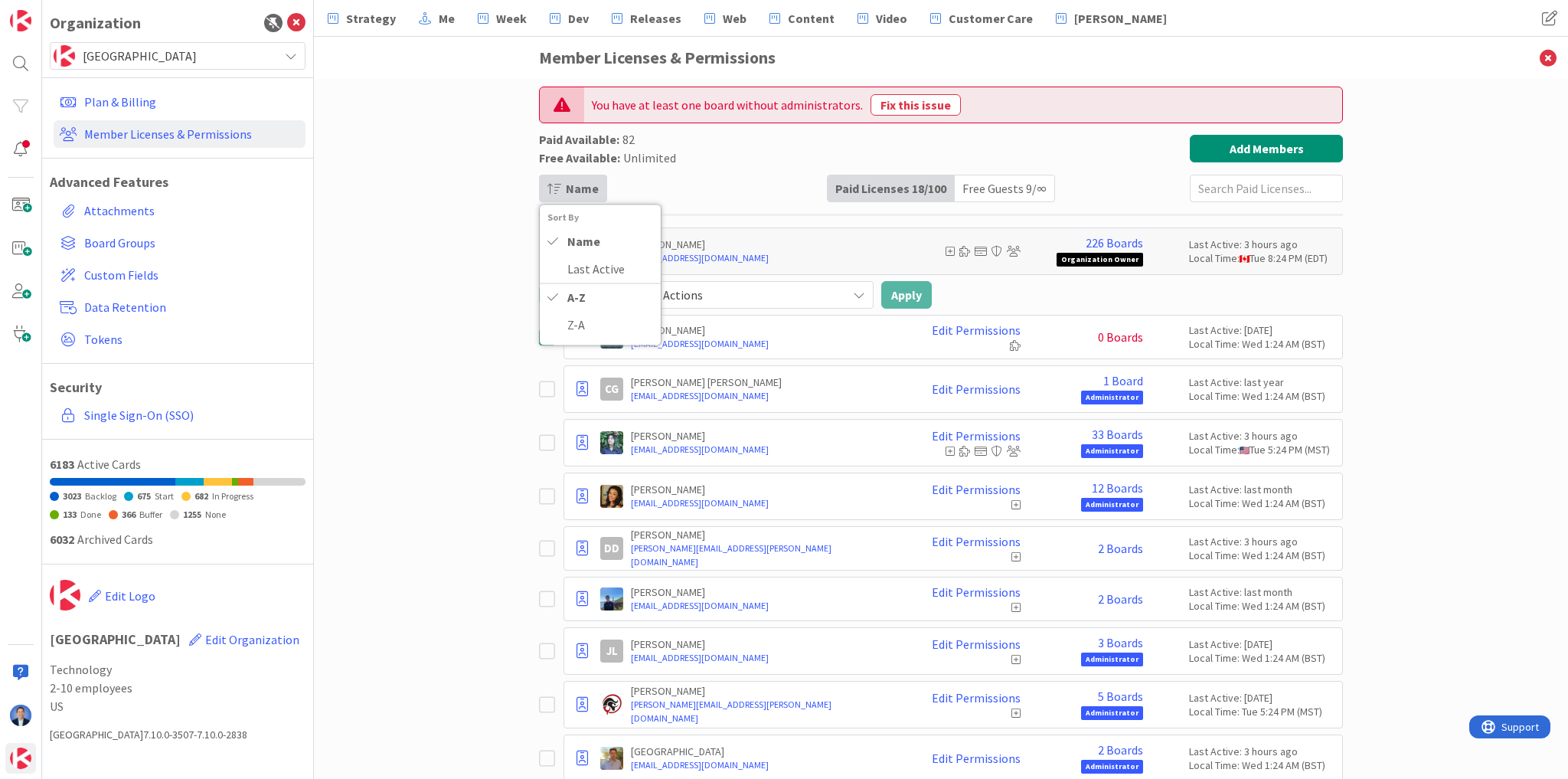
click at [566, 189] on span "Name" at bounding box center [582, 188] width 33 height 18
click at [963, 196] on div "Free Guests 9 / ∞" at bounding box center [1005, 189] width 100 height 26
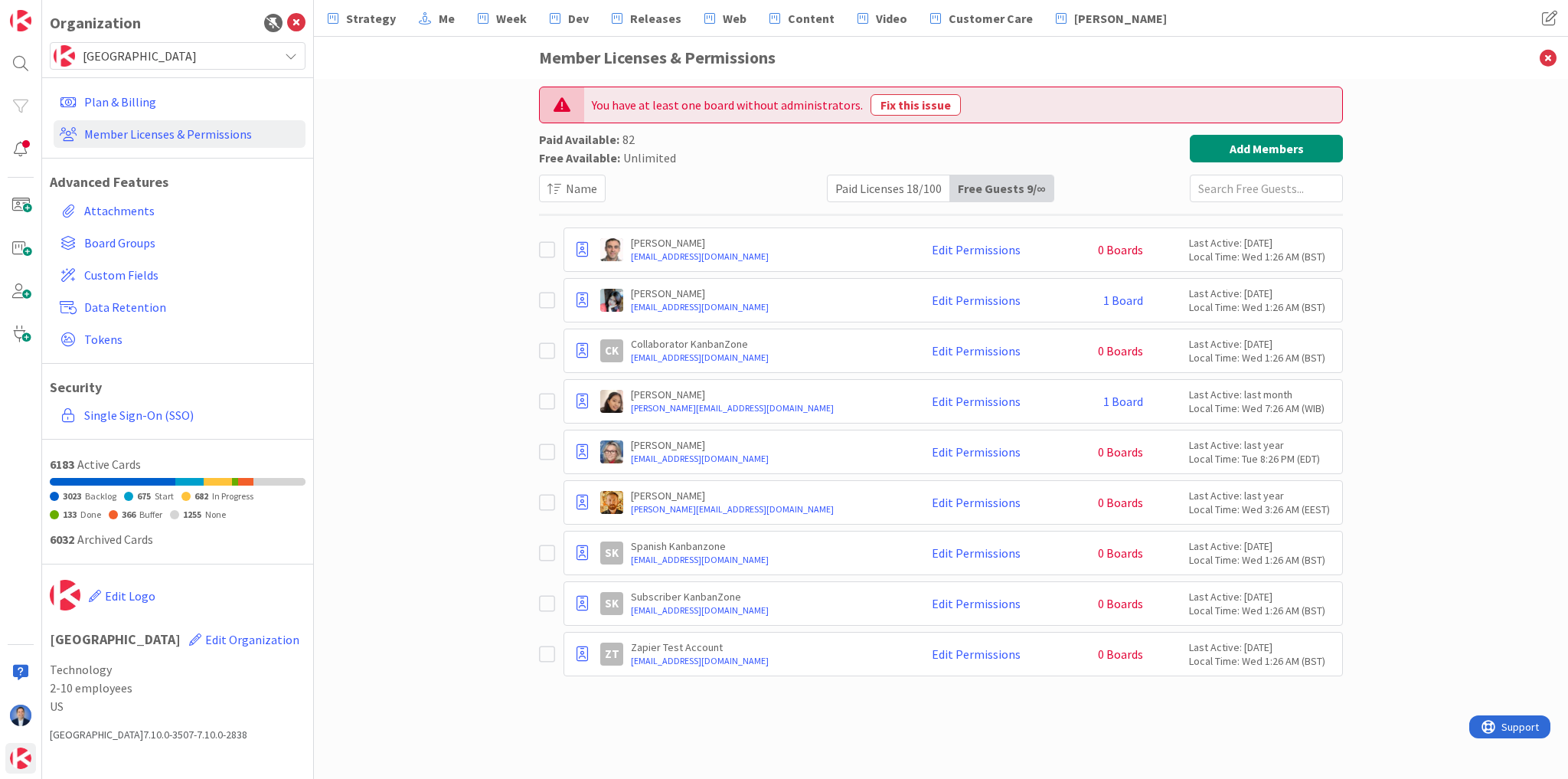
click at [915, 188] on div "Paid Licenses 18 / 100" at bounding box center [888, 189] width 123 height 26
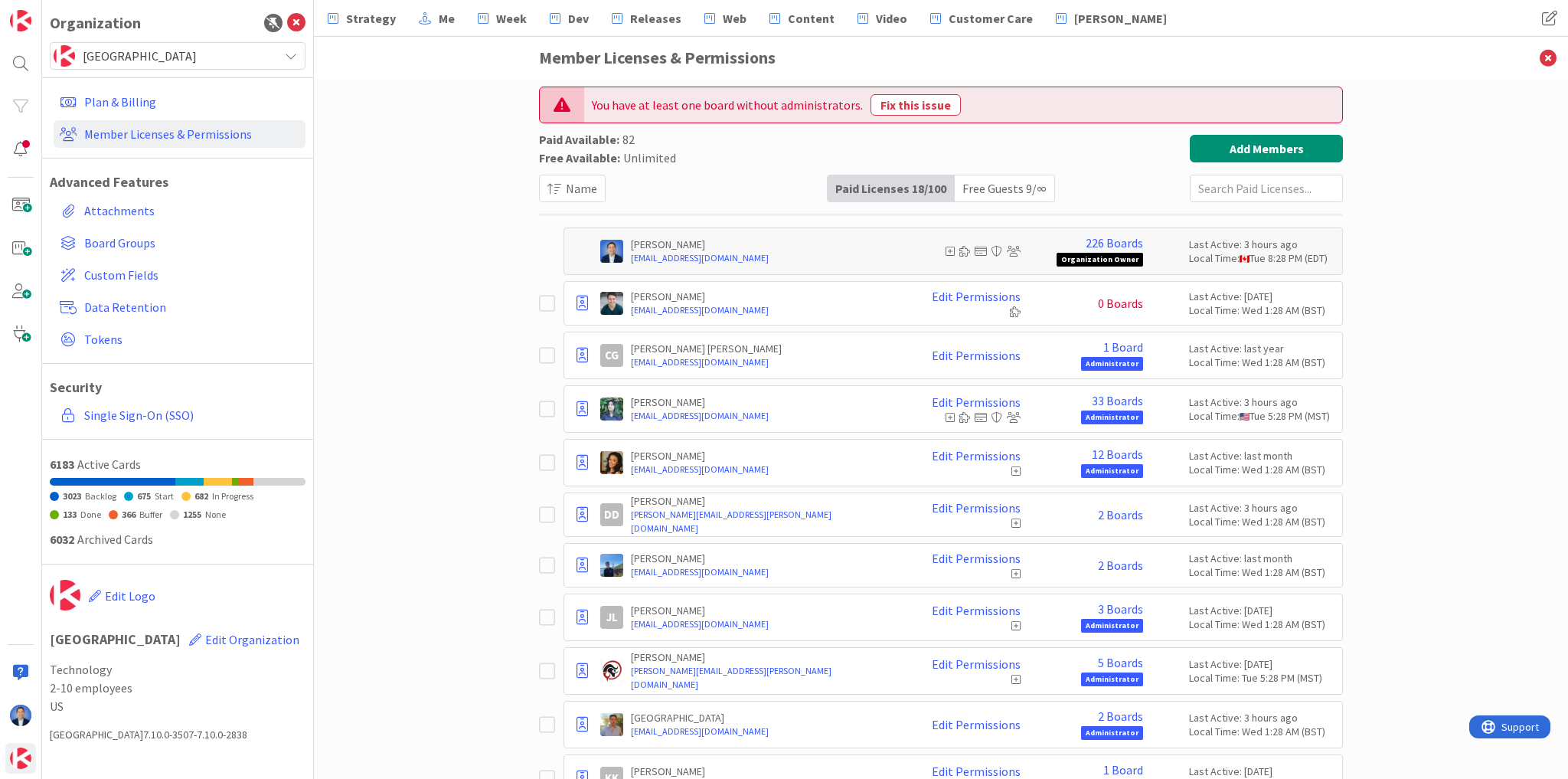
click at [999, 191] on div "Free Guests 9 / ∞" at bounding box center [1005, 189] width 100 height 26
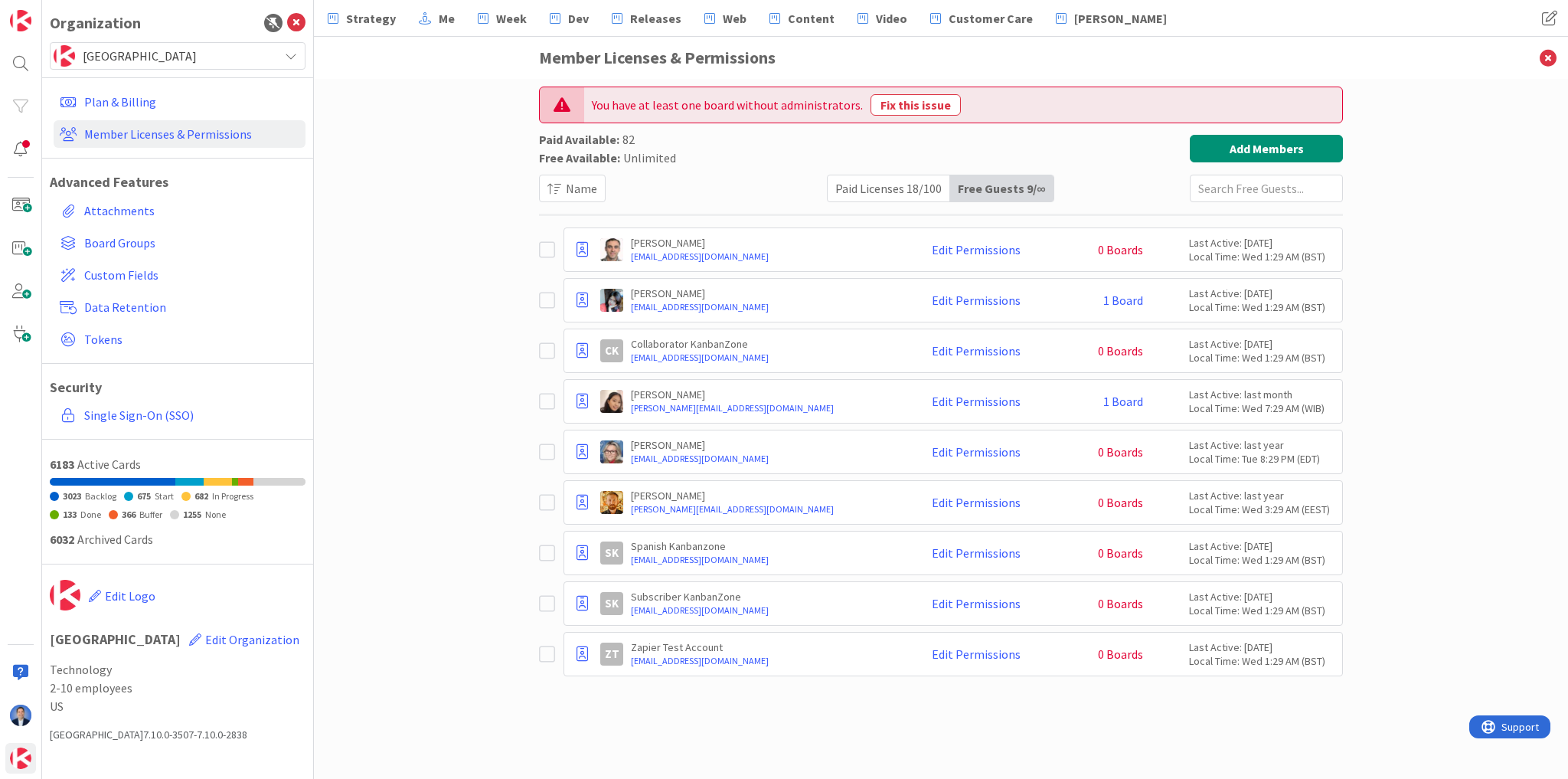
click at [548, 248] on icon at bounding box center [547, 250] width 17 height 18
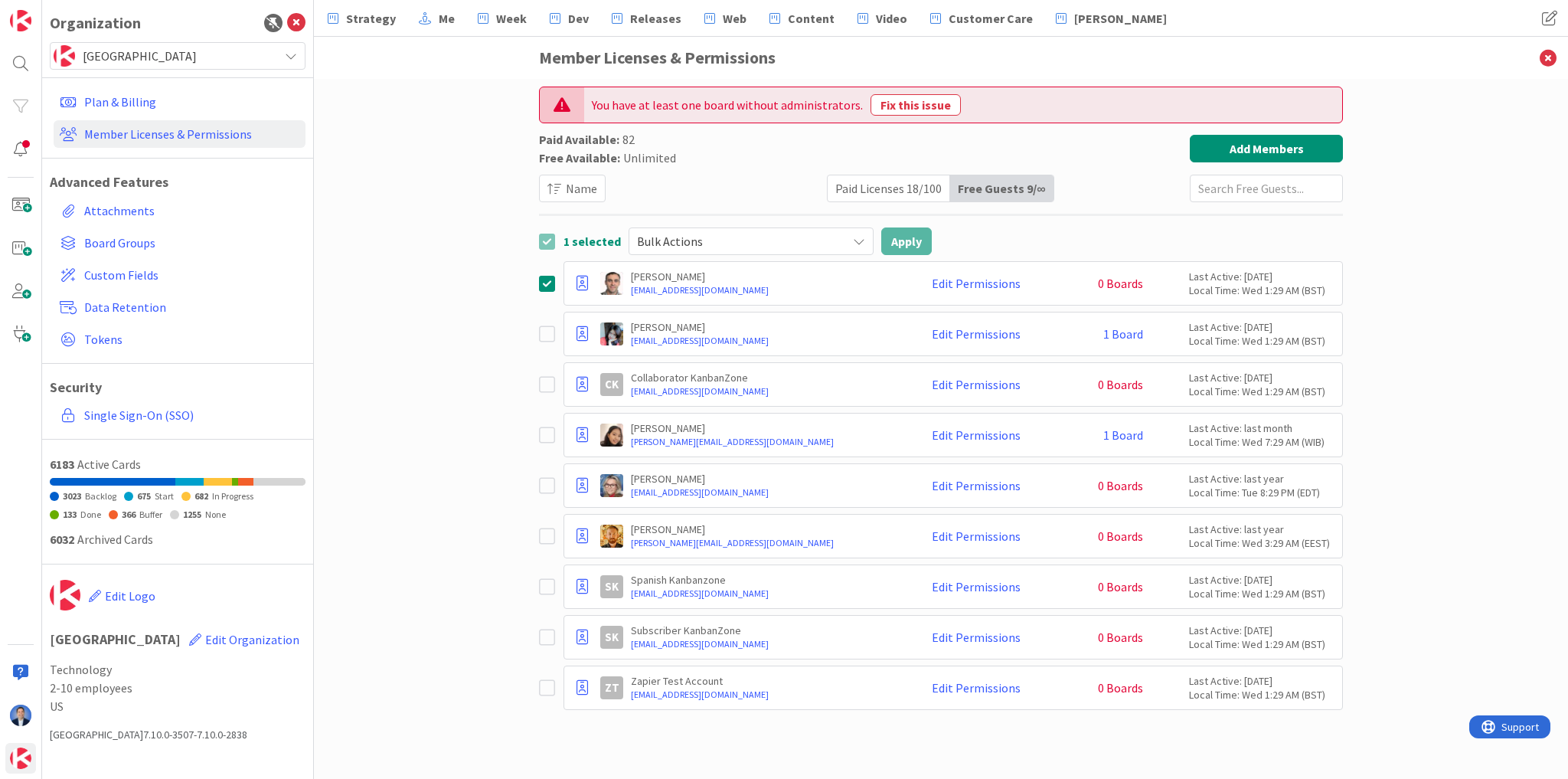
click at [747, 244] on span "Bulk Actions" at bounding box center [738, 241] width 203 height 22
